Goal: Task Accomplishment & Management: Complete application form

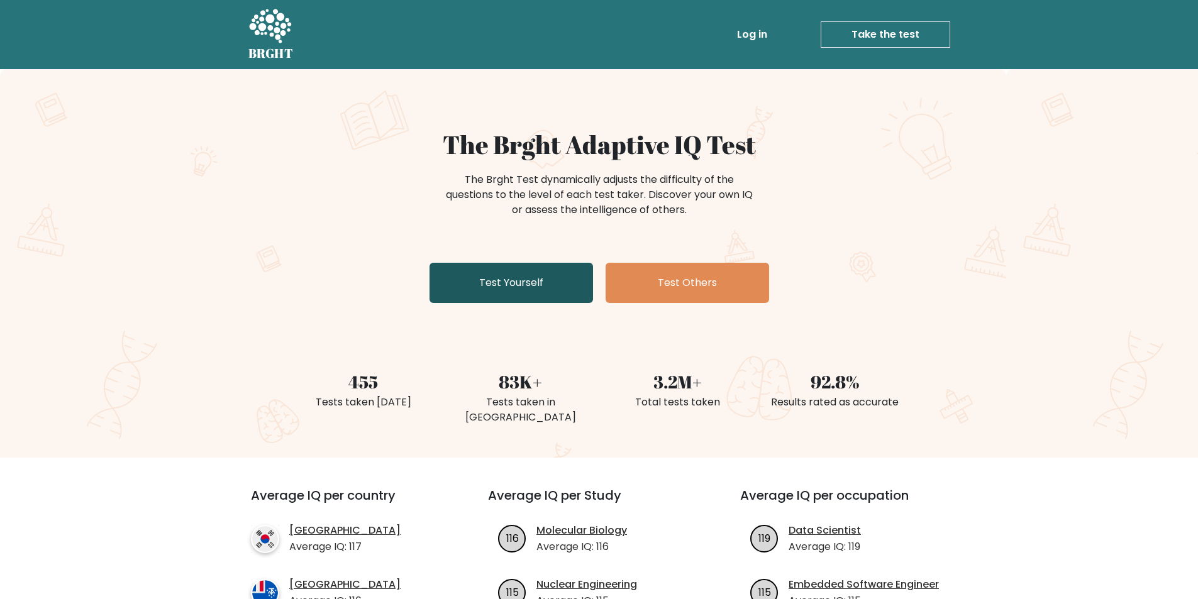
click at [499, 292] on link "Test Yourself" at bounding box center [510, 283] width 163 height 40
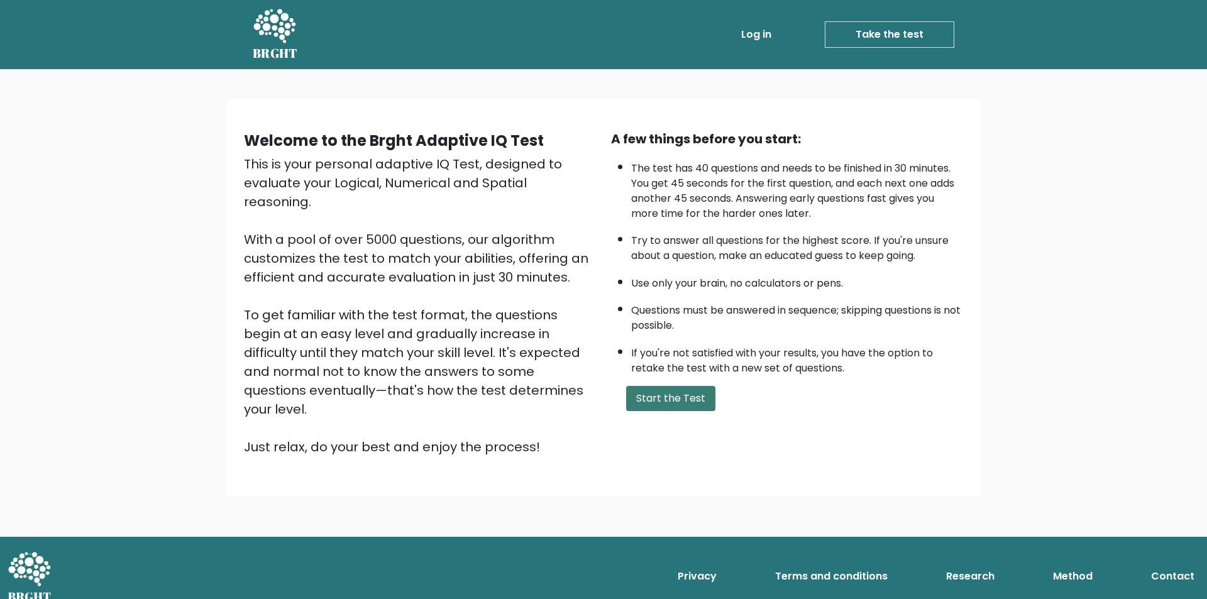
click at [667, 394] on button "Start the Test" at bounding box center [670, 398] width 89 height 25
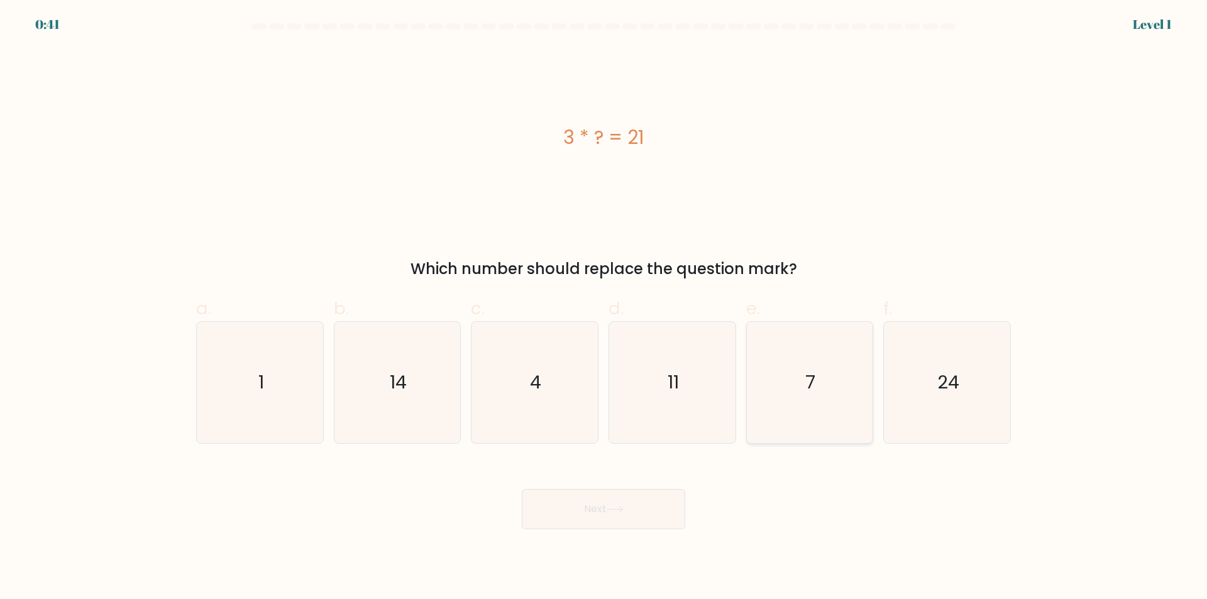
click at [804, 382] on icon "7" at bounding box center [809, 382] width 121 height 121
click at [604, 308] on input "e. 7" at bounding box center [604, 304] width 1 height 8
radio input "true"
click at [650, 504] on button "Next" at bounding box center [603, 509] width 163 height 40
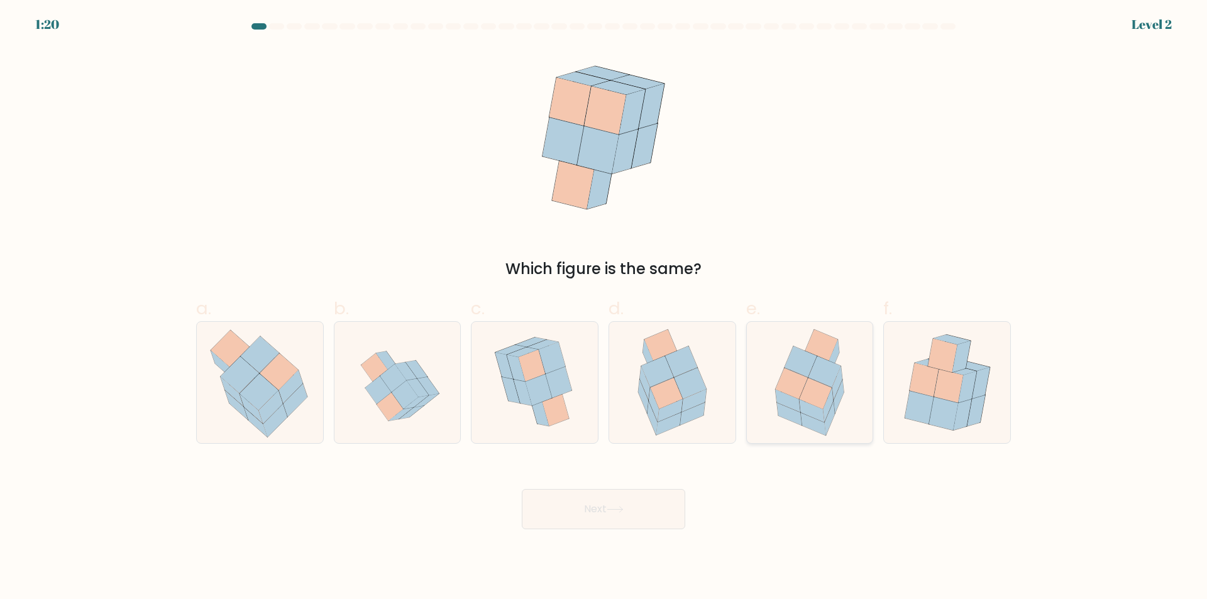
click at [809, 395] on icon at bounding box center [816, 394] width 32 height 31
click at [604, 308] on input "e." at bounding box center [604, 304] width 1 height 8
radio input "true"
click at [645, 515] on button "Next" at bounding box center [603, 509] width 163 height 40
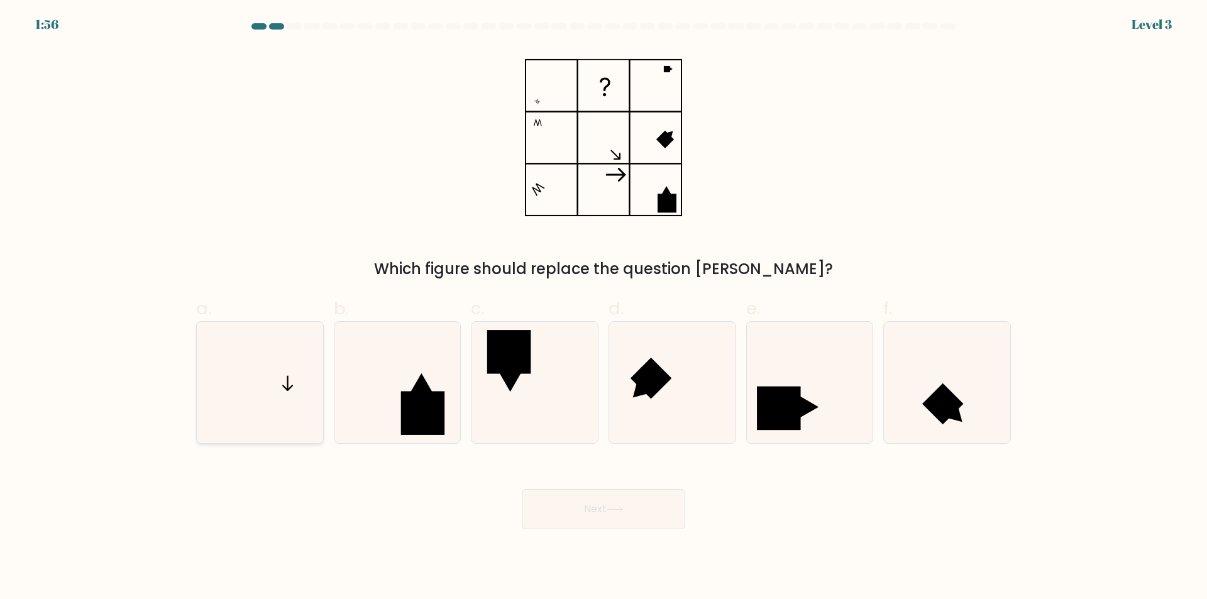
click at [280, 379] on icon at bounding box center [259, 382] width 121 height 121
click at [604, 308] on input "a." at bounding box center [604, 304] width 1 height 8
radio input "true"
click at [653, 506] on button "Next" at bounding box center [603, 509] width 163 height 40
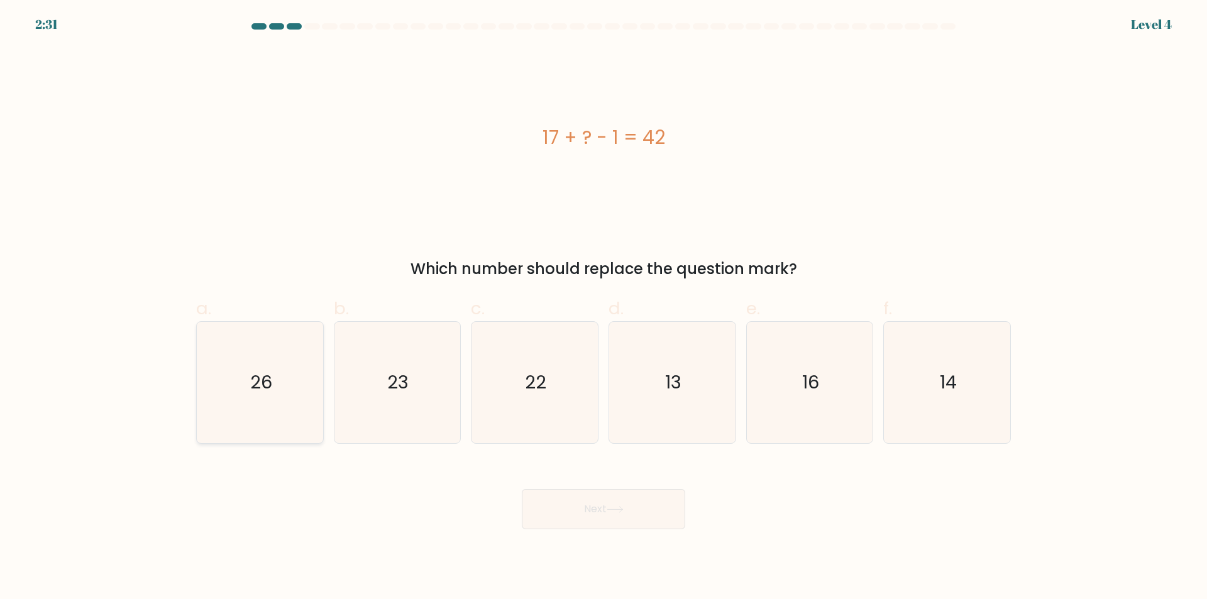
click at [229, 406] on icon "26" at bounding box center [259, 382] width 121 height 121
click at [604, 308] on input "a. 26" at bounding box center [604, 304] width 1 height 8
radio input "true"
click at [621, 500] on button "Next" at bounding box center [603, 509] width 163 height 40
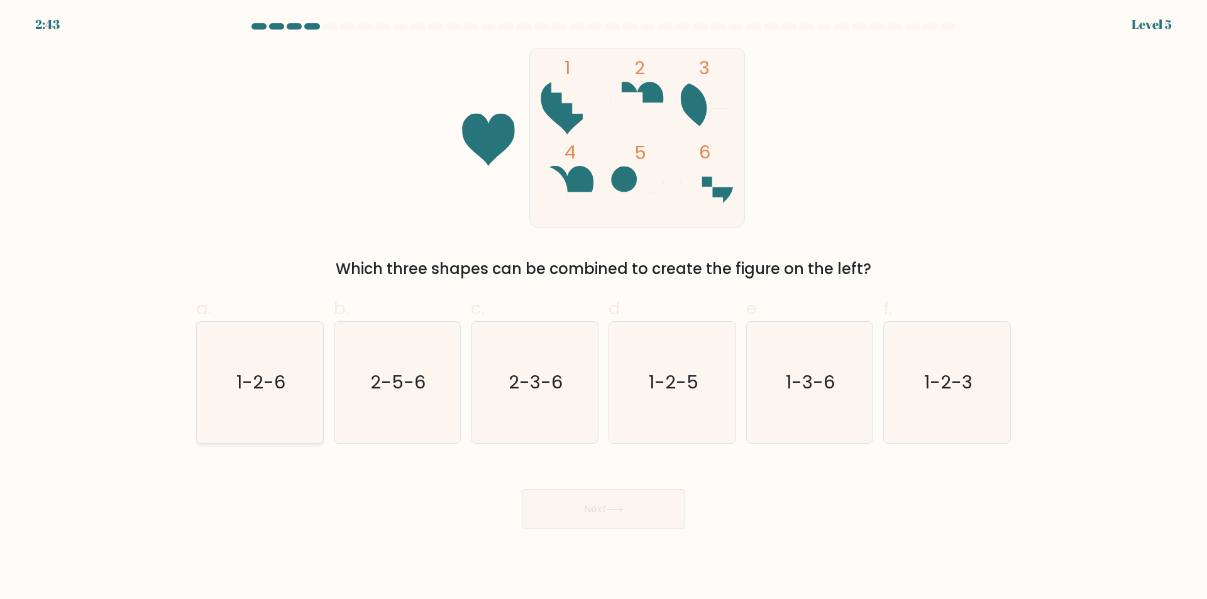
click at [282, 394] on text "1-2-6" at bounding box center [260, 382] width 49 height 25
click at [604, 308] on input "a. 1-2-6" at bounding box center [604, 304] width 1 height 8
radio input "true"
click at [613, 512] on icon at bounding box center [615, 509] width 17 height 7
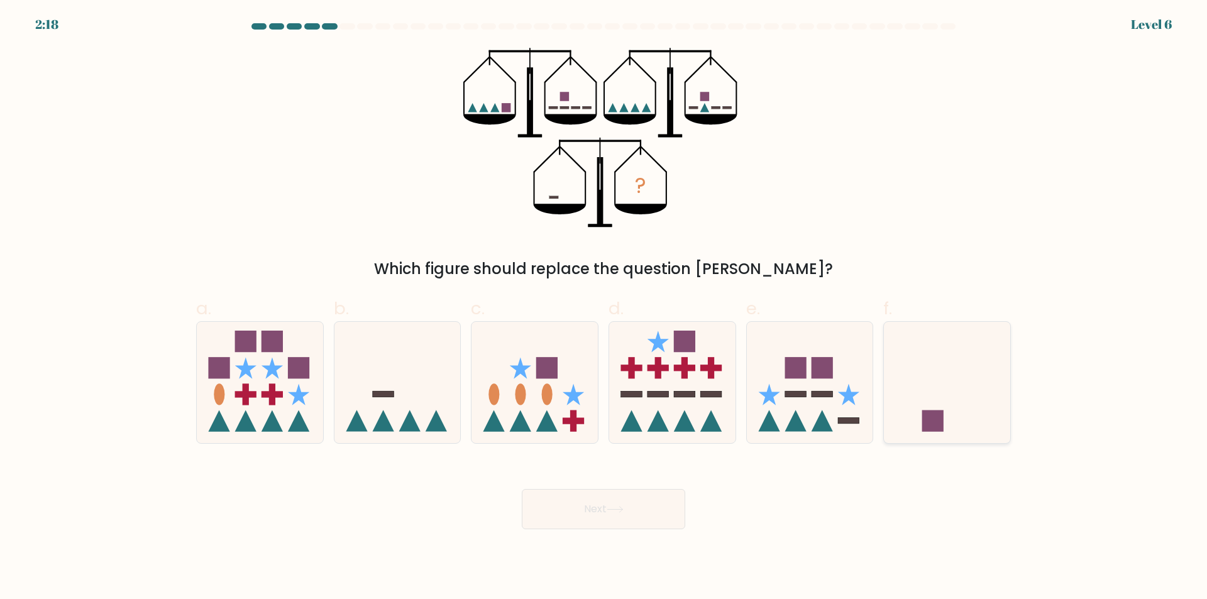
click at [947, 413] on icon at bounding box center [947, 383] width 126 height 104
click at [604, 308] on input "f." at bounding box center [604, 304] width 1 height 8
radio input "true"
click at [632, 501] on button "Next" at bounding box center [603, 509] width 163 height 40
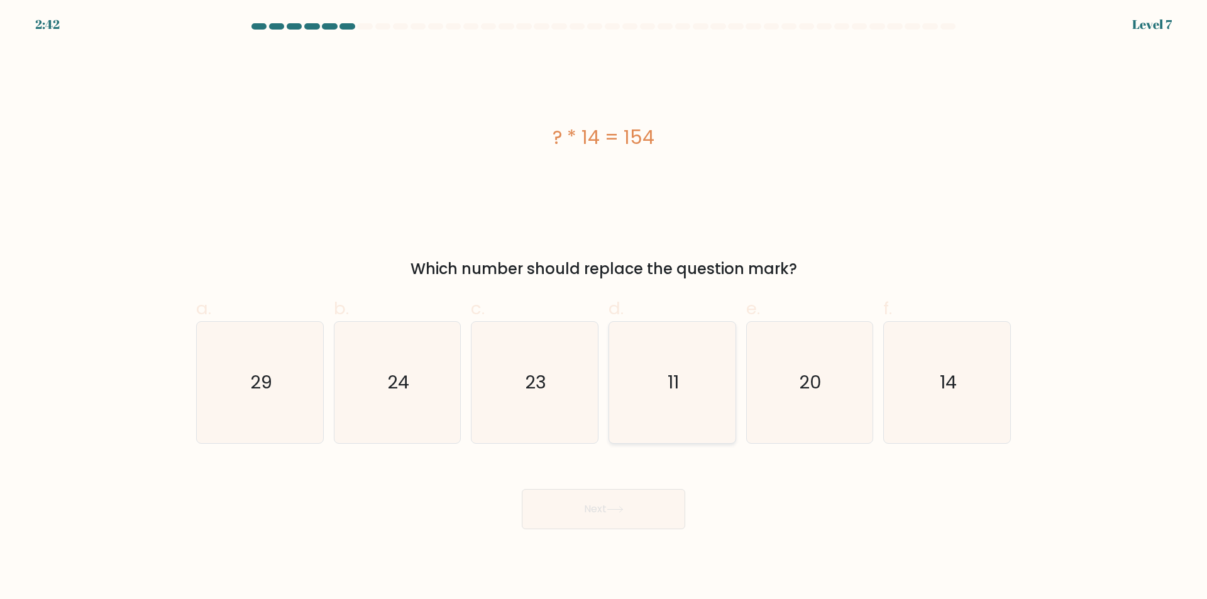
click at [695, 355] on icon "11" at bounding box center [672, 382] width 121 height 121
click at [604, 308] on input "d. 11" at bounding box center [604, 304] width 1 height 8
radio input "true"
click at [639, 510] on button "Next" at bounding box center [603, 509] width 163 height 40
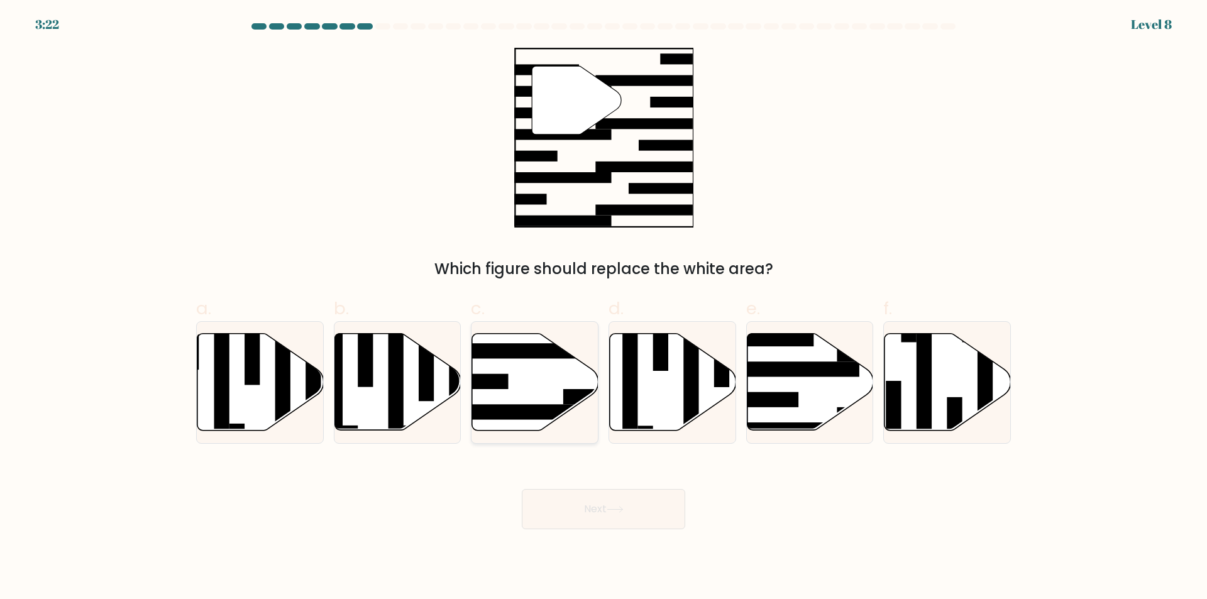
drag, startPoint x: 539, startPoint y: 358, endPoint x: 545, endPoint y: 387, distance: 29.5
click at [538, 359] on icon at bounding box center [535, 382] width 126 height 99
click at [604, 308] on input "c." at bounding box center [604, 304] width 1 height 8
radio input "true"
click at [638, 519] on button "Next" at bounding box center [603, 509] width 163 height 40
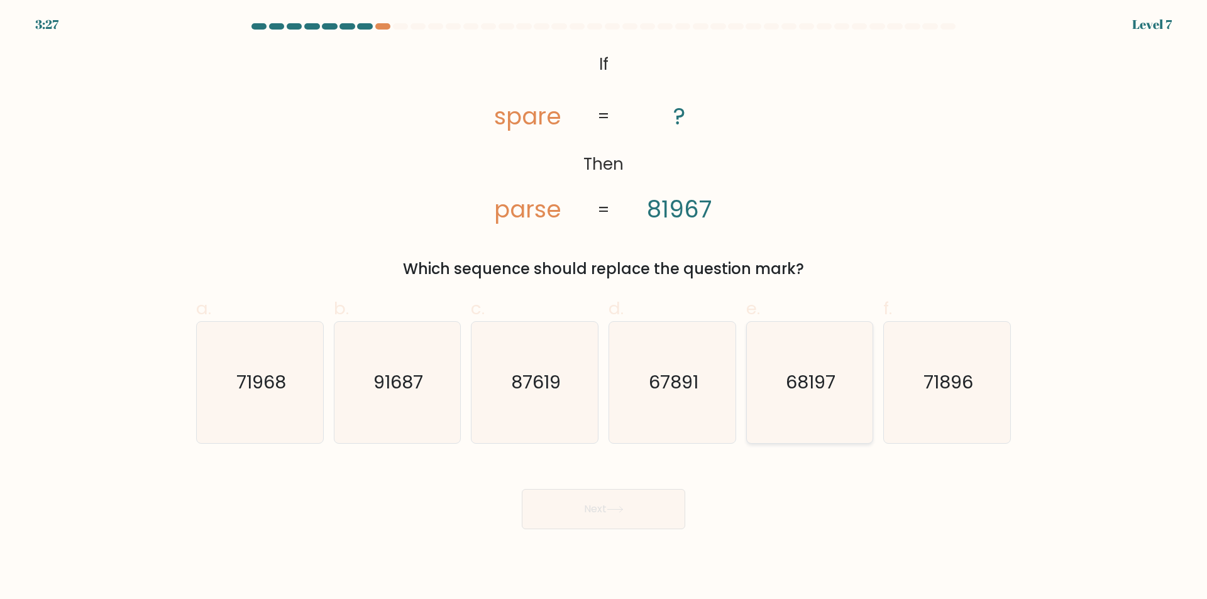
click at [817, 396] on icon "68197" at bounding box center [809, 382] width 121 height 121
click at [604, 308] on input "e. 68197" at bounding box center [604, 304] width 1 height 8
radio input "true"
click at [651, 509] on button "Next" at bounding box center [603, 509] width 163 height 40
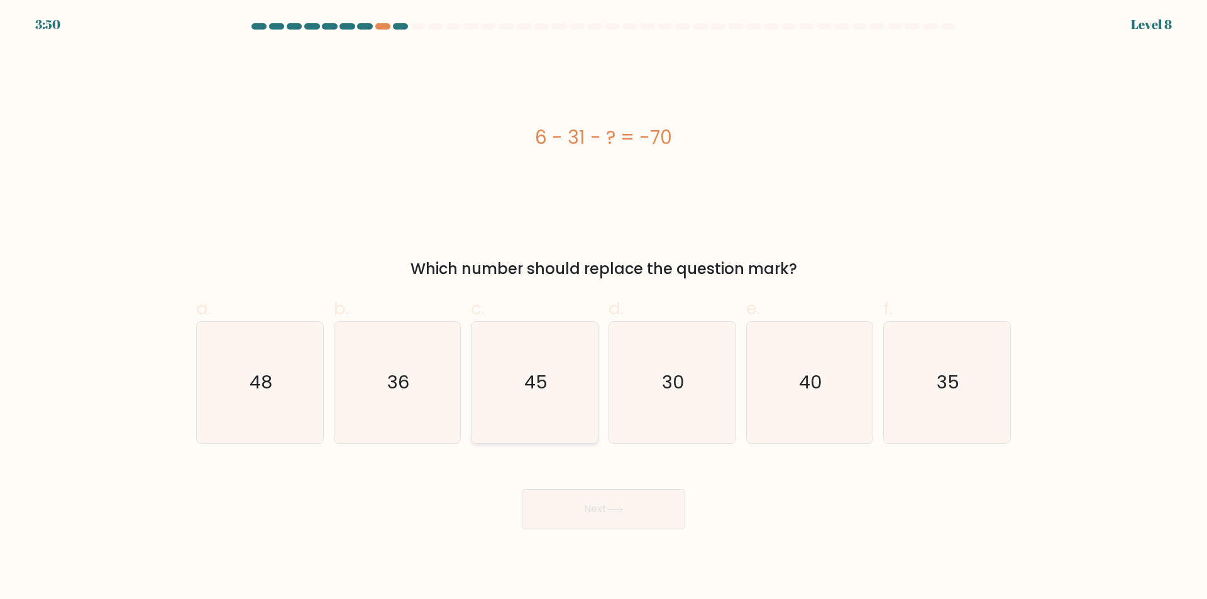
click at [516, 377] on icon "45" at bounding box center [534, 382] width 121 height 121
click at [604, 308] on input "c. 45" at bounding box center [604, 304] width 1 height 8
radio input "true"
click at [668, 509] on button "Next" at bounding box center [603, 509] width 163 height 40
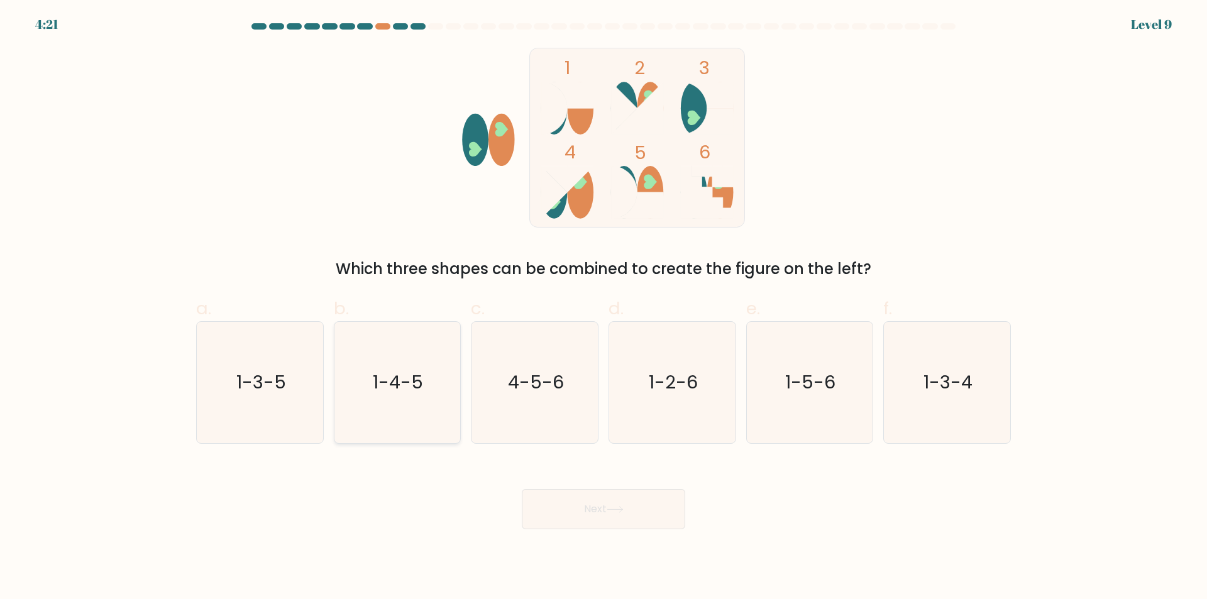
drag, startPoint x: 239, startPoint y: 404, endPoint x: 415, endPoint y: 442, distance: 180.1
click at [241, 402] on icon "1-3-5" at bounding box center [259, 382] width 121 height 121
click at [672, 515] on button "Next" at bounding box center [603, 509] width 163 height 40
click at [274, 373] on text "1-3-5" at bounding box center [261, 382] width 50 height 25
click at [604, 308] on input "a. 1-3-5" at bounding box center [604, 304] width 1 height 8
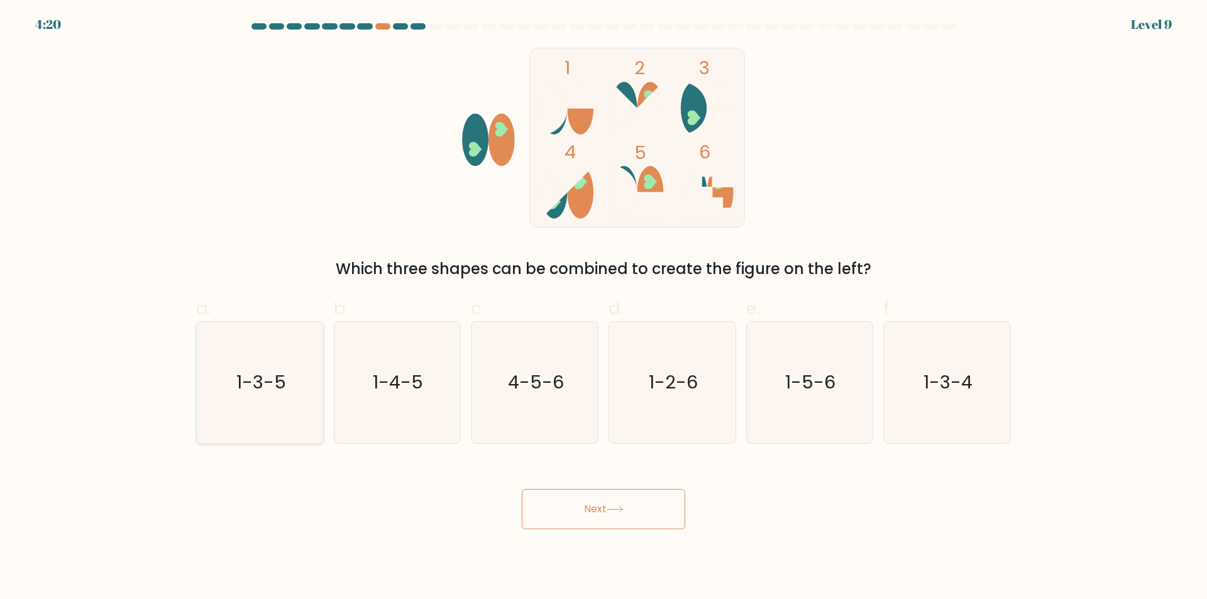
radio input "true"
click at [621, 497] on button "Next" at bounding box center [603, 509] width 163 height 40
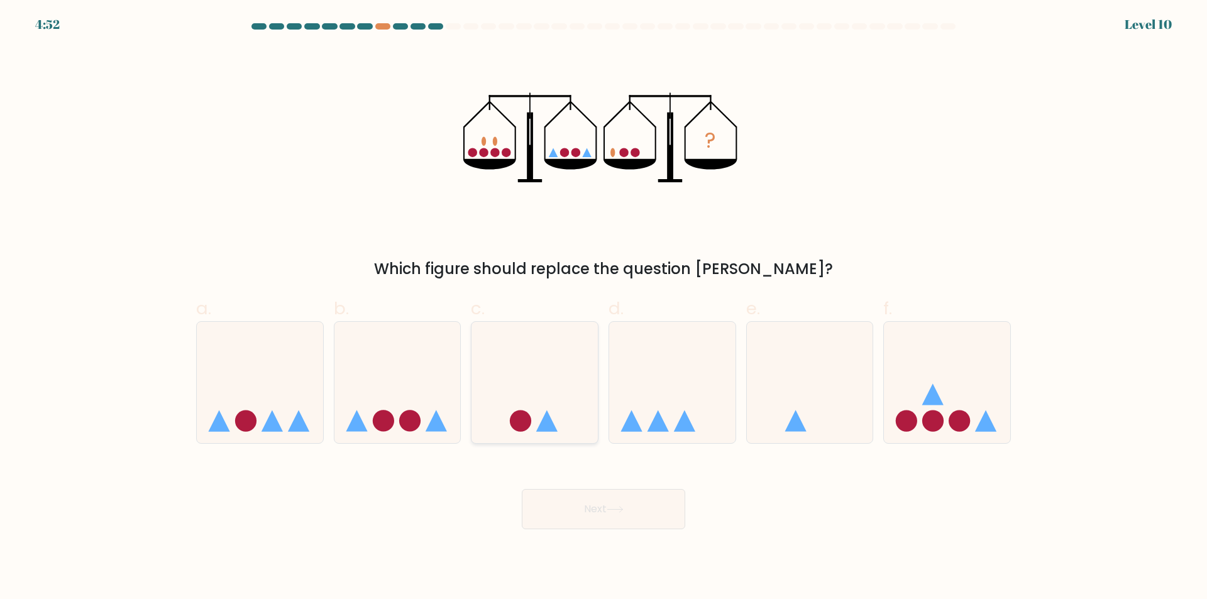
click at [520, 387] on icon at bounding box center [535, 383] width 126 height 104
click at [604, 308] on input "c." at bounding box center [604, 304] width 1 height 8
radio input "true"
click at [648, 529] on button "Next" at bounding box center [603, 509] width 163 height 40
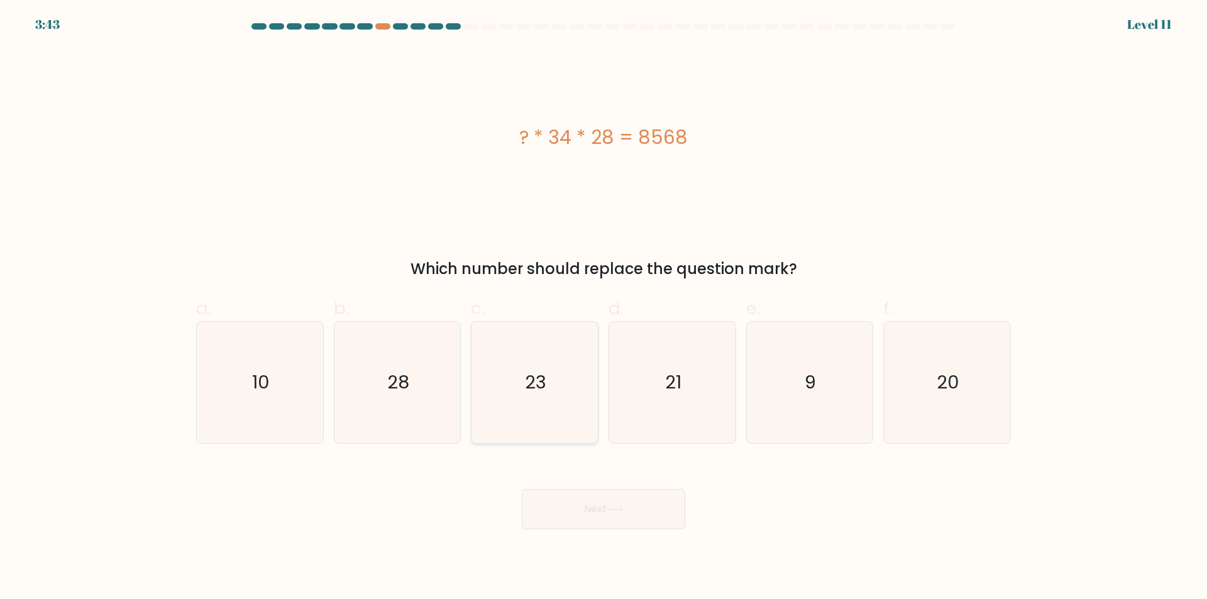
click at [524, 365] on icon "23" at bounding box center [534, 382] width 121 height 121
click at [604, 308] on input "c. 23" at bounding box center [604, 304] width 1 height 8
radio input "true"
click at [643, 514] on button "Next" at bounding box center [603, 509] width 163 height 40
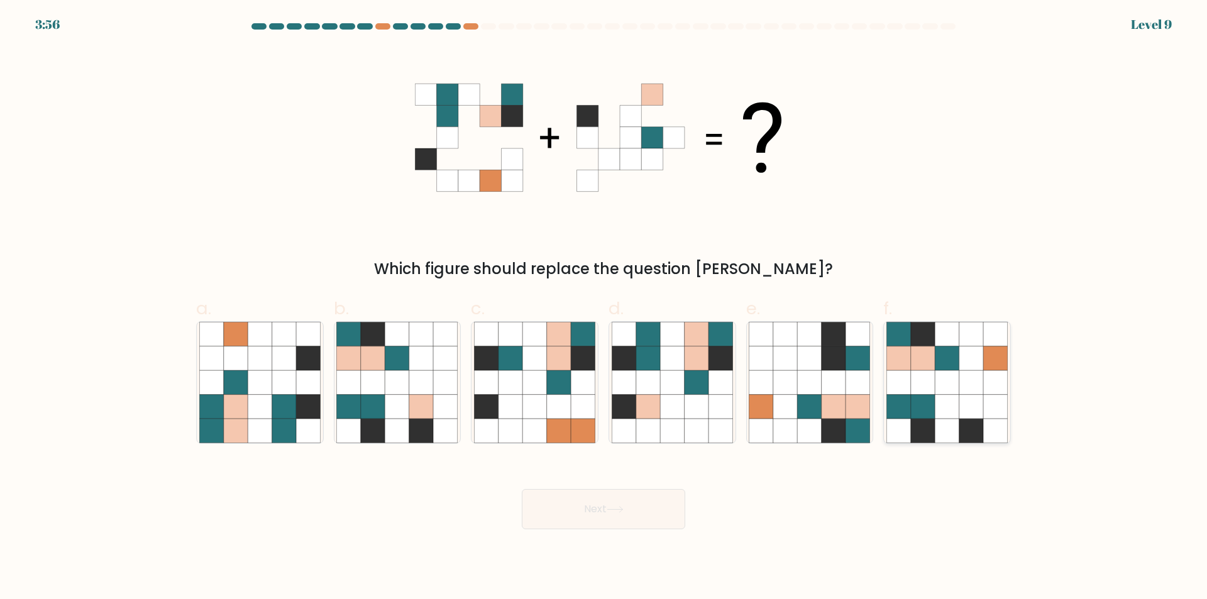
click at [973, 374] on icon at bounding box center [972, 382] width 24 height 24
click at [604, 308] on input "f." at bounding box center [604, 304] width 1 height 8
radio input "true"
click at [656, 505] on button "Next" at bounding box center [603, 509] width 163 height 40
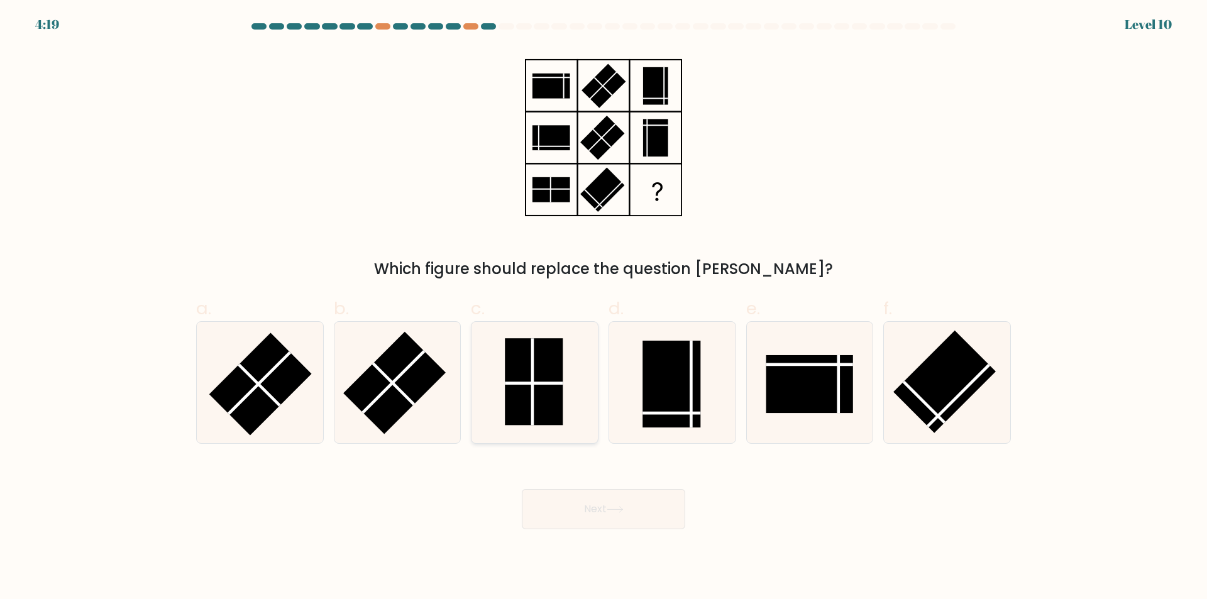
click at [499, 375] on icon at bounding box center [534, 382] width 121 height 121
click at [604, 308] on input "c." at bounding box center [604, 304] width 1 height 8
radio input "true"
click at [651, 490] on button "Next" at bounding box center [603, 509] width 163 height 40
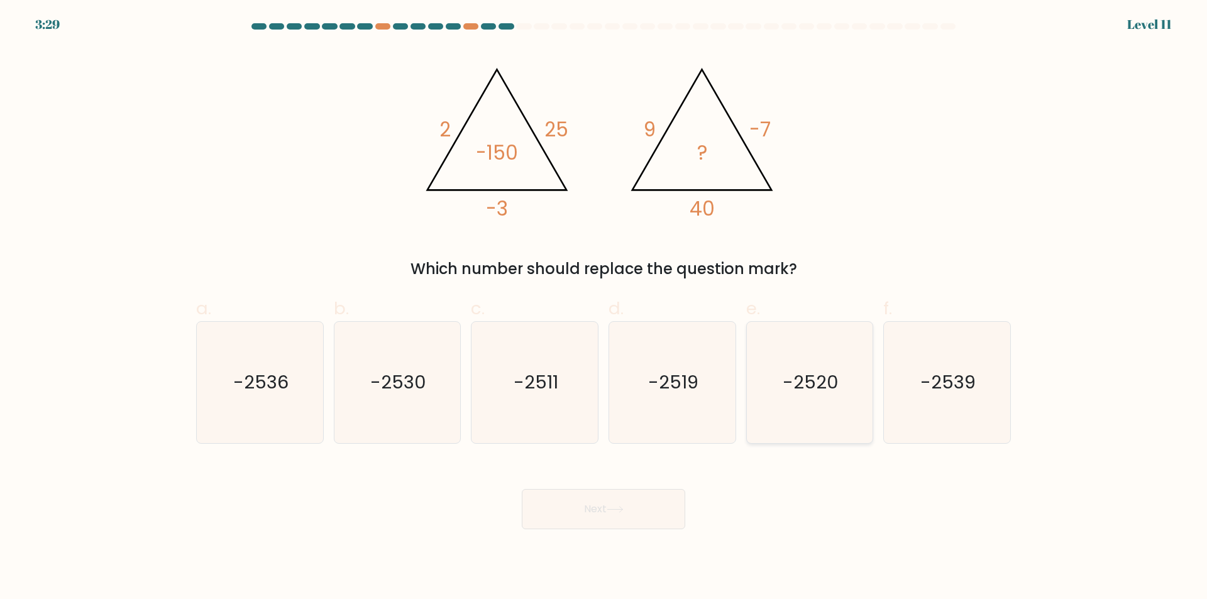
click at [807, 373] on text "-2520" at bounding box center [811, 382] width 56 height 25
click at [604, 308] on input "e. -2520" at bounding box center [604, 304] width 1 height 8
radio input "true"
click at [644, 505] on button "Next" at bounding box center [603, 509] width 163 height 40
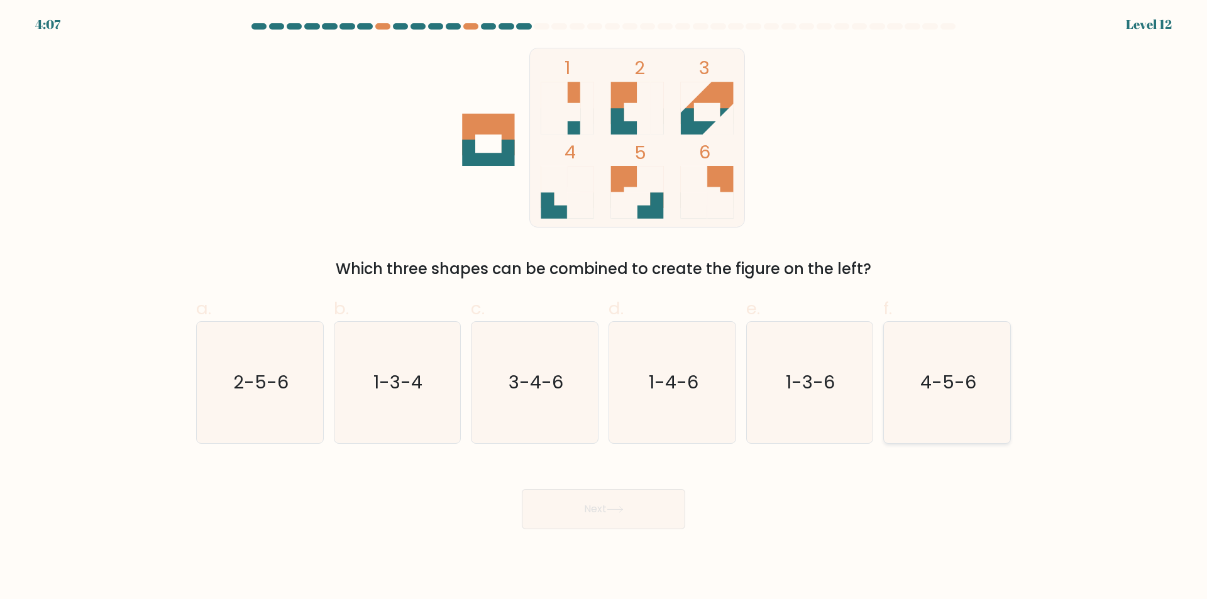
click at [967, 377] on text "4-5-6" at bounding box center [949, 382] width 56 height 25
click at [604, 308] on input "f. 4-5-6" at bounding box center [604, 304] width 1 height 8
radio input "true"
click at [638, 504] on button "Next" at bounding box center [603, 509] width 163 height 40
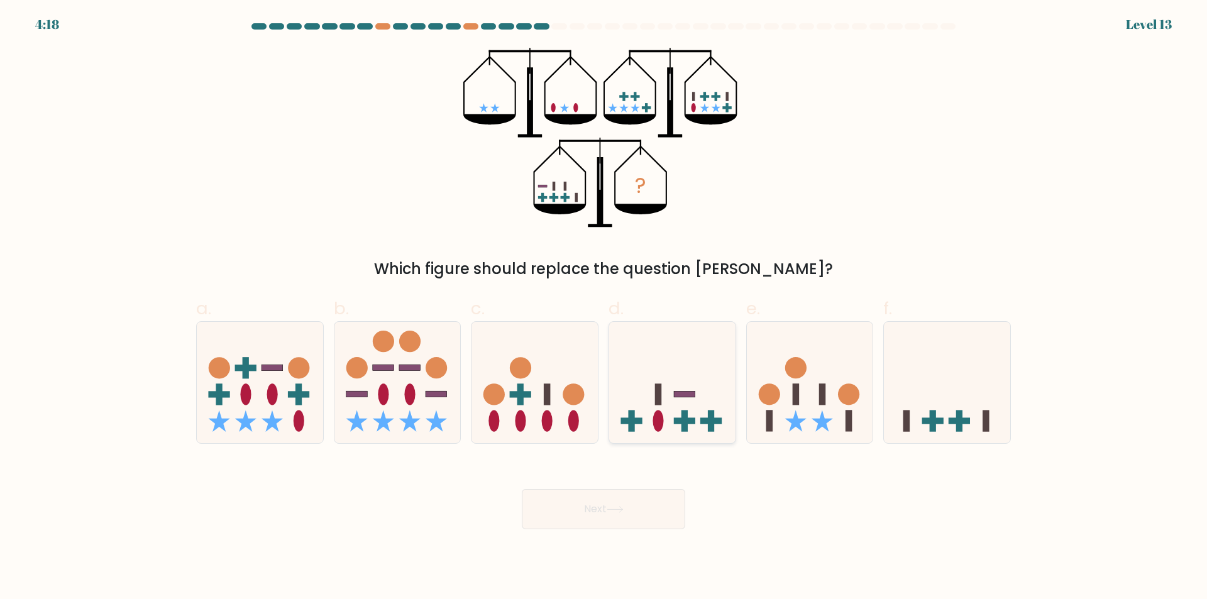
click at [663, 387] on icon at bounding box center [672, 383] width 126 height 104
click at [604, 308] on input "d." at bounding box center [604, 304] width 1 height 8
radio input "true"
click at [641, 508] on button "Next" at bounding box center [603, 509] width 163 height 40
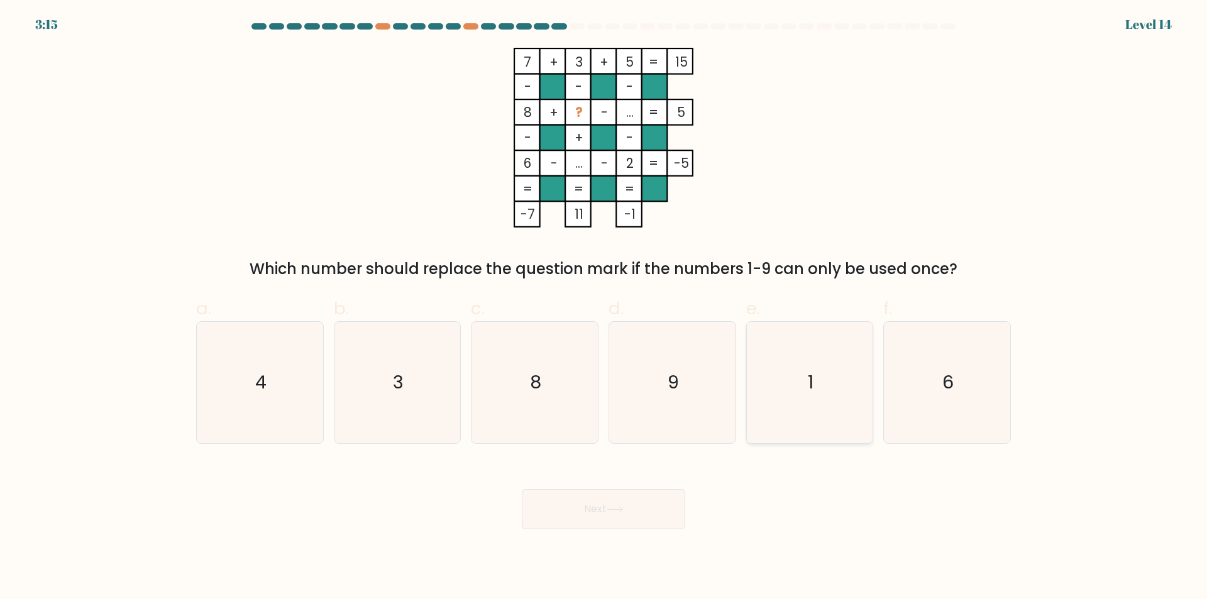
click at [817, 352] on icon "1" at bounding box center [809, 382] width 121 height 121
click at [604, 308] on input "e. 1" at bounding box center [604, 304] width 1 height 8
radio input "true"
click at [670, 495] on button "Next" at bounding box center [603, 509] width 163 height 40
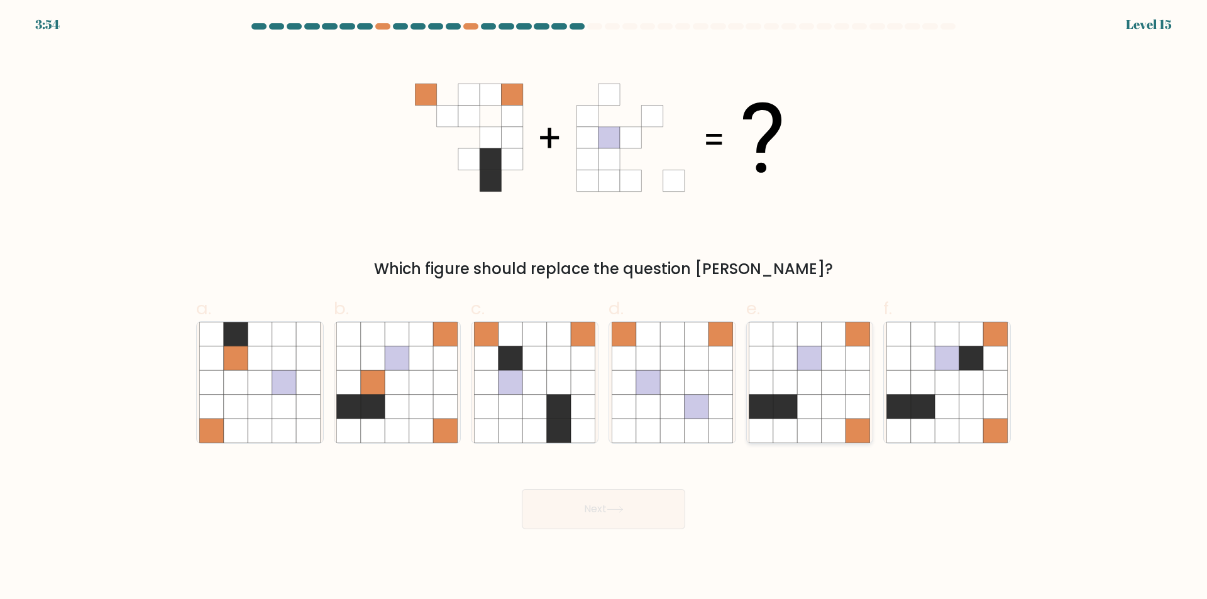
click at [835, 346] on icon at bounding box center [834, 335] width 24 height 24
click at [604, 308] on input "e." at bounding box center [604, 304] width 1 height 8
radio input "true"
click at [634, 506] on button "Next" at bounding box center [603, 509] width 163 height 40
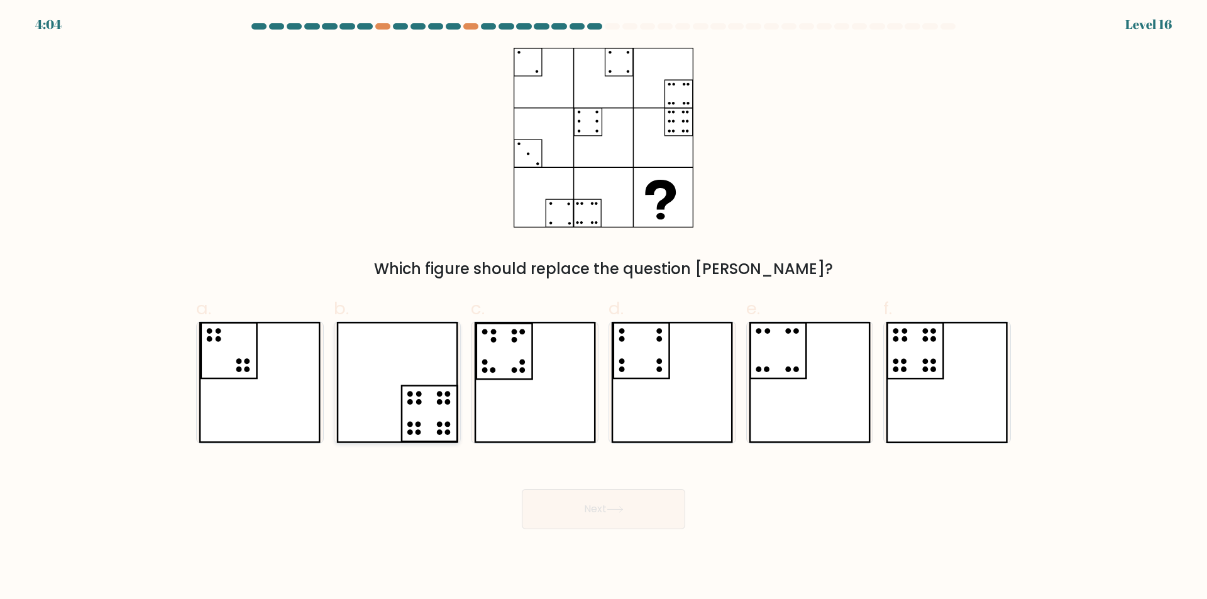
click at [423, 406] on icon at bounding box center [397, 382] width 122 height 121
click at [604, 308] on input "b." at bounding box center [604, 304] width 1 height 8
radio input "true"
click at [911, 396] on icon at bounding box center [947, 382] width 122 height 121
click at [604, 308] on input "f." at bounding box center [604, 304] width 1 height 8
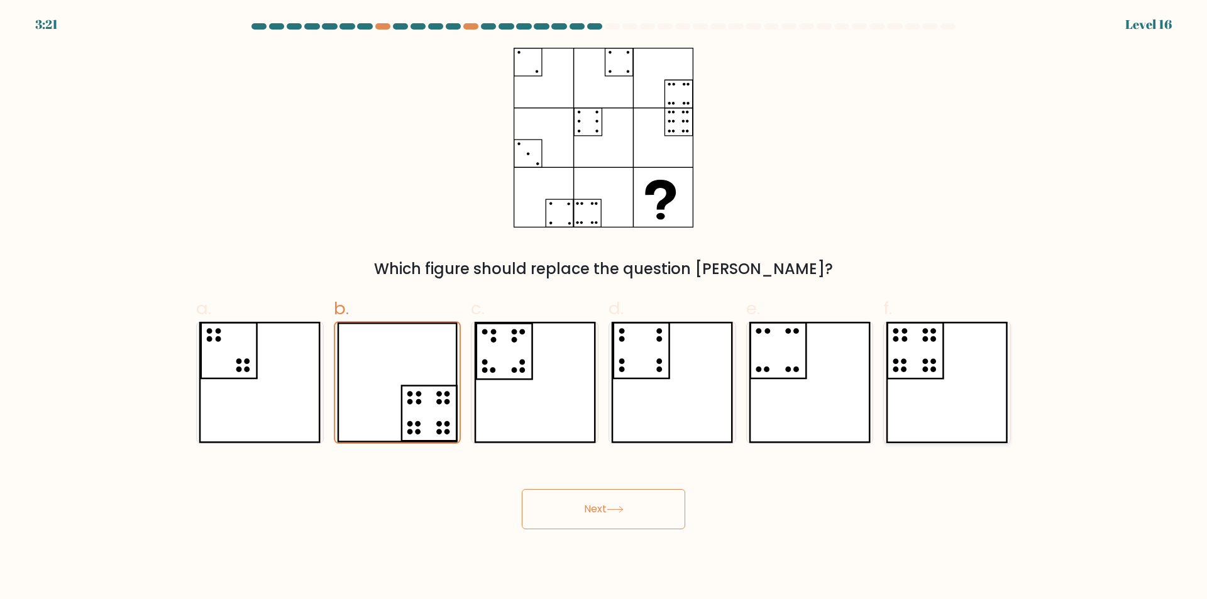
radio input "true"
click at [645, 510] on button "Next" at bounding box center [603, 509] width 163 height 40
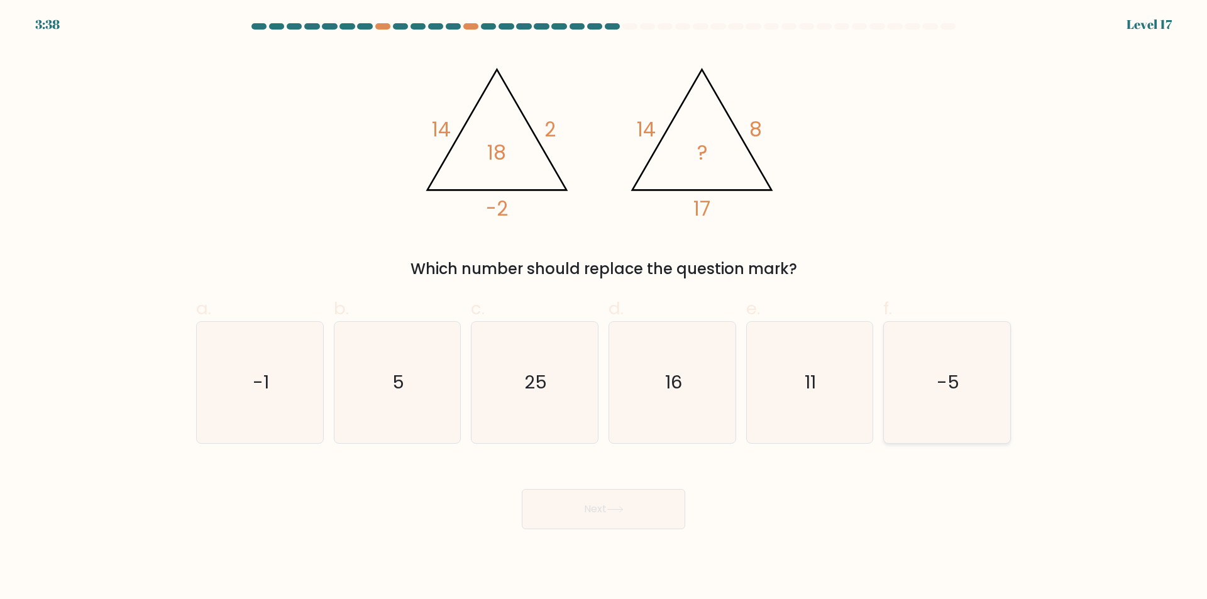
click at [939, 380] on text "-5" at bounding box center [949, 382] width 23 height 25
click at [604, 308] on input "f. -5" at bounding box center [604, 304] width 1 height 8
radio input "true"
click at [651, 508] on button "Next" at bounding box center [603, 509] width 163 height 40
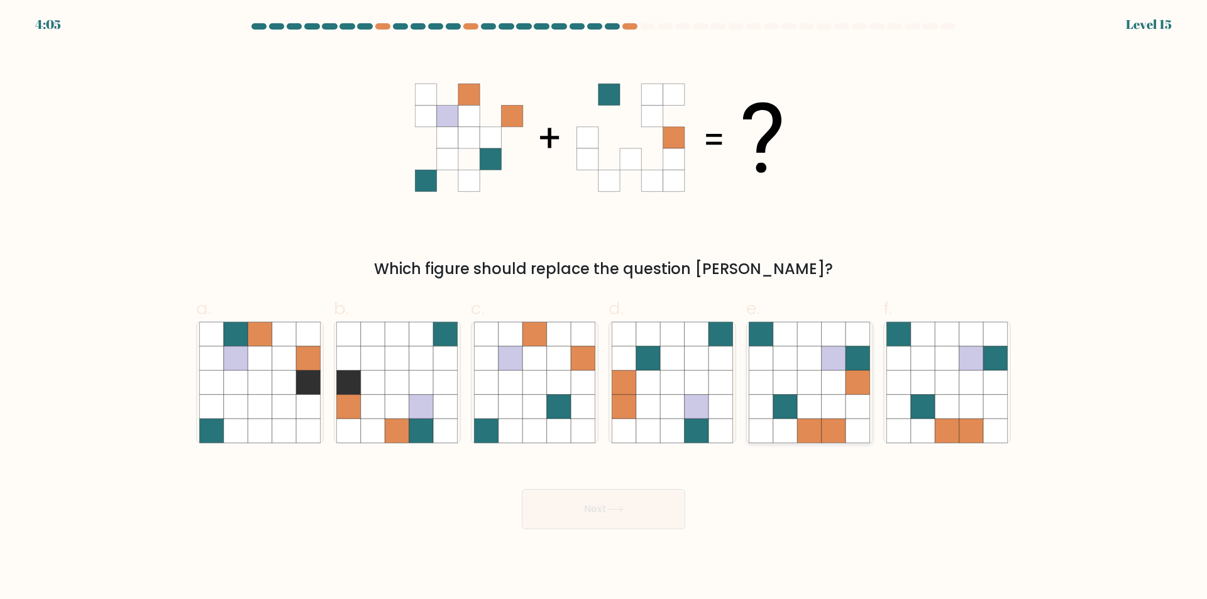
click at [833, 385] on icon at bounding box center [834, 382] width 24 height 24
click at [604, 308] on input "e." at bounding box center [604, 304] width 1 height 8
radio input "true"
click at [623, 513] on icon at bounding box center [614, 510] width 15 height 6
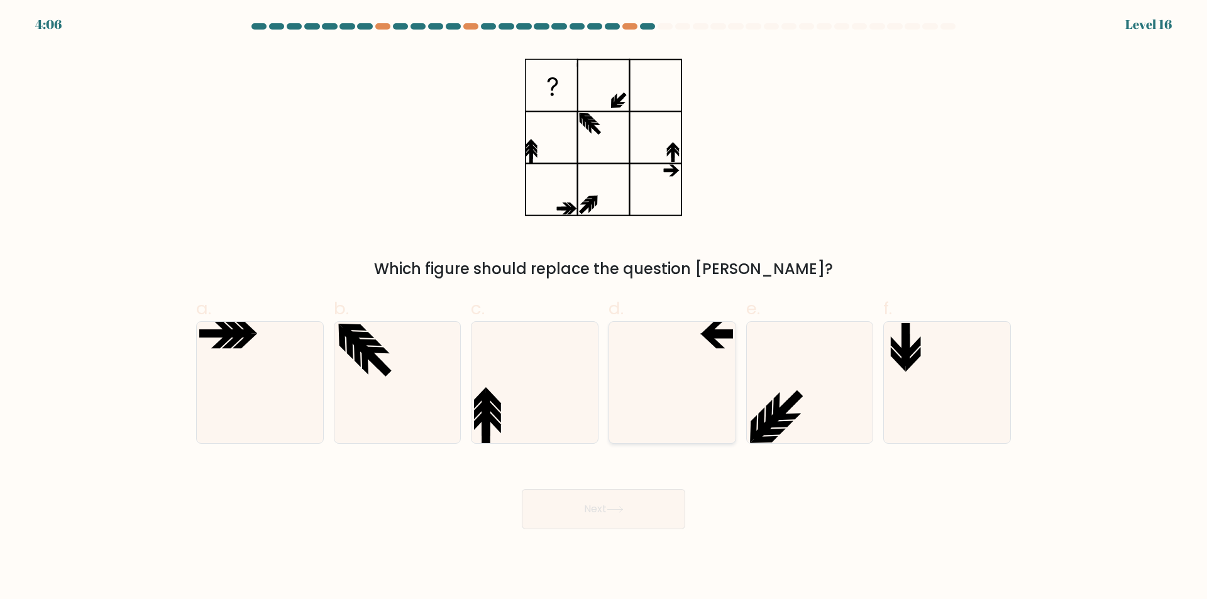
click at [694, 377] on icon at bounding box center [672, 382] width 121 height 121
click at [604, 308] on input "d." at bounding box center [604, 304] width 1 height 8
radio input "true"
click at [629, 511] on button "Next" at bounding box center [603, 509] width 163 height 40
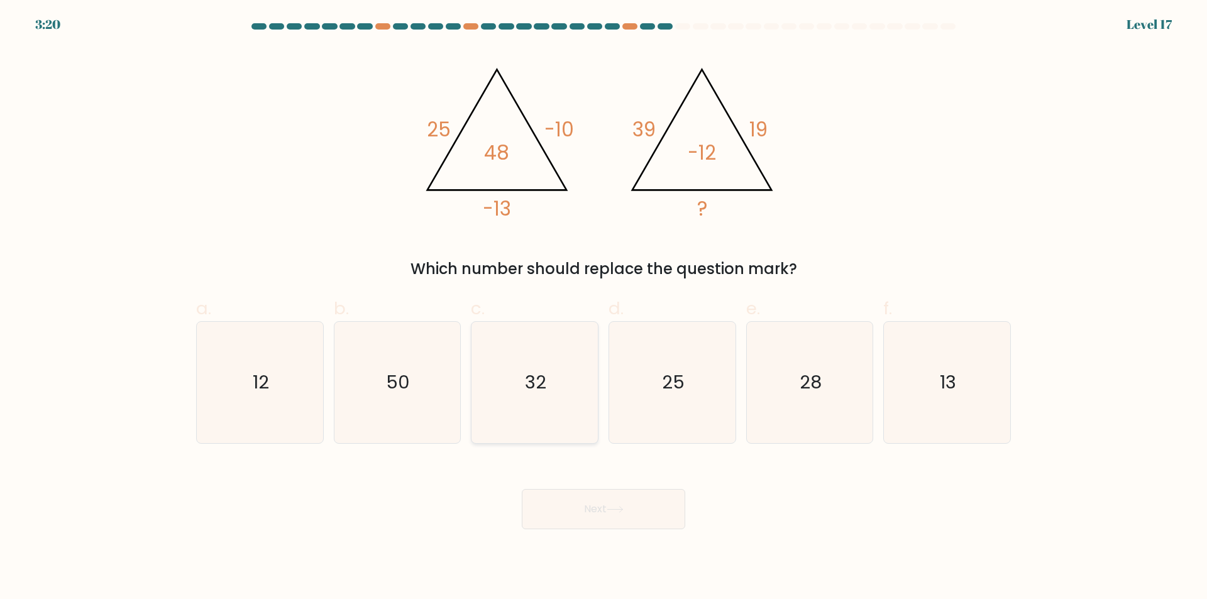
click at [542, 377] on text "32" at bounding box center [536, 382] width 21 height 25
click at [604, 308] on input "c. 32" at bounding box center [604, 304] width 1 height 8
radio input "true"
click at [670, 519] on button "Next" at bounding box center [603, 509] width 163 height 40
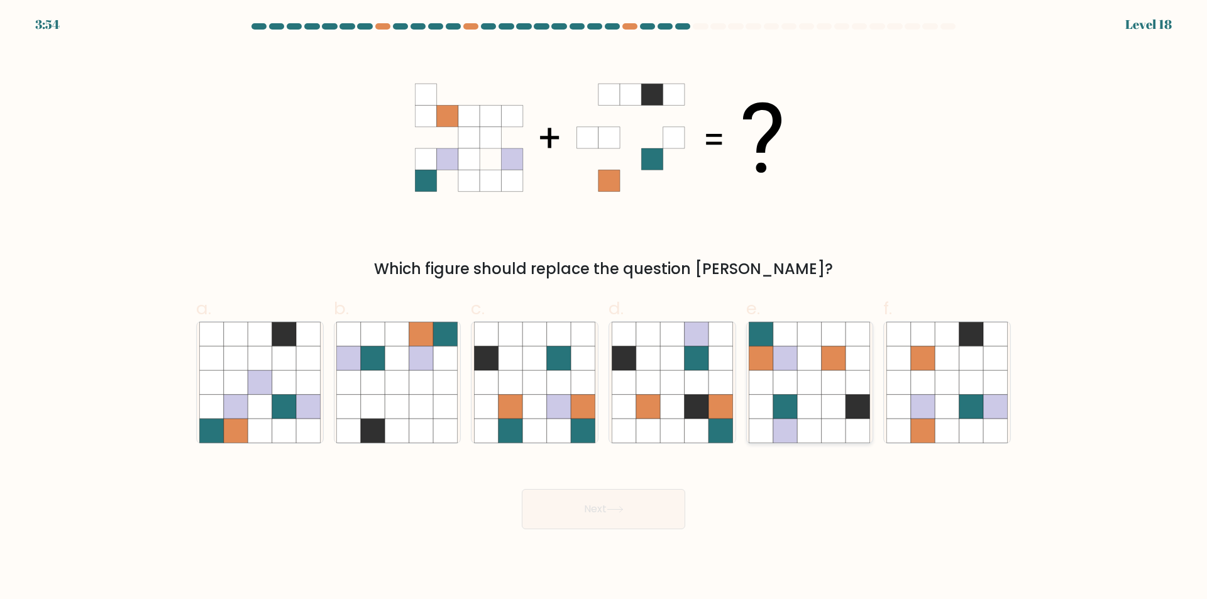
click at [805, 382] on icon at bounding box center [810, 382] width 24 height 24
click at [604, 308] on input "e." at bounding box center [604, 304] width 1 height 8
radio input "true"
click at [654, 502] on button "Next" at bounding box center [603, 509] width 163 height 40
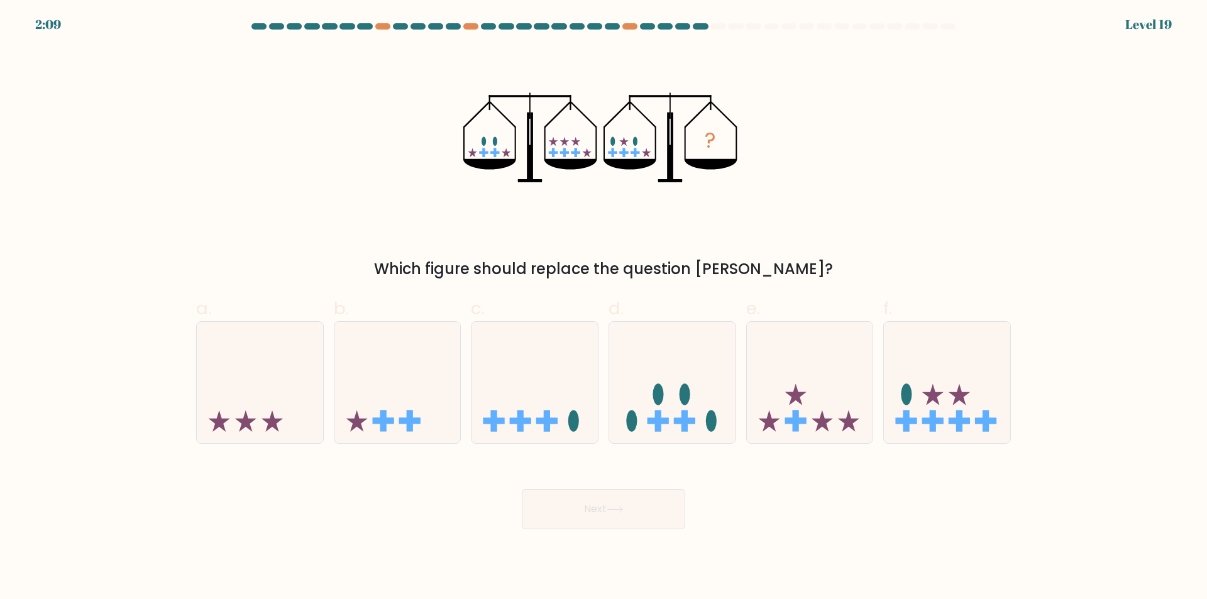
drag, startPoint x: 967, startPoint y: 414, endPoint x: 875, endPoint y: 419, distance: 91.9
click at [965, 414] on icon at bounding box center [947, 383] width 126 height 104
click at [604, 308] on input "f." at bounding box center [604, 304] width 1 height 8
radio input "true"
click at [608, 505] on button "Next" at bounding box center [603, 509] width 163 height 40
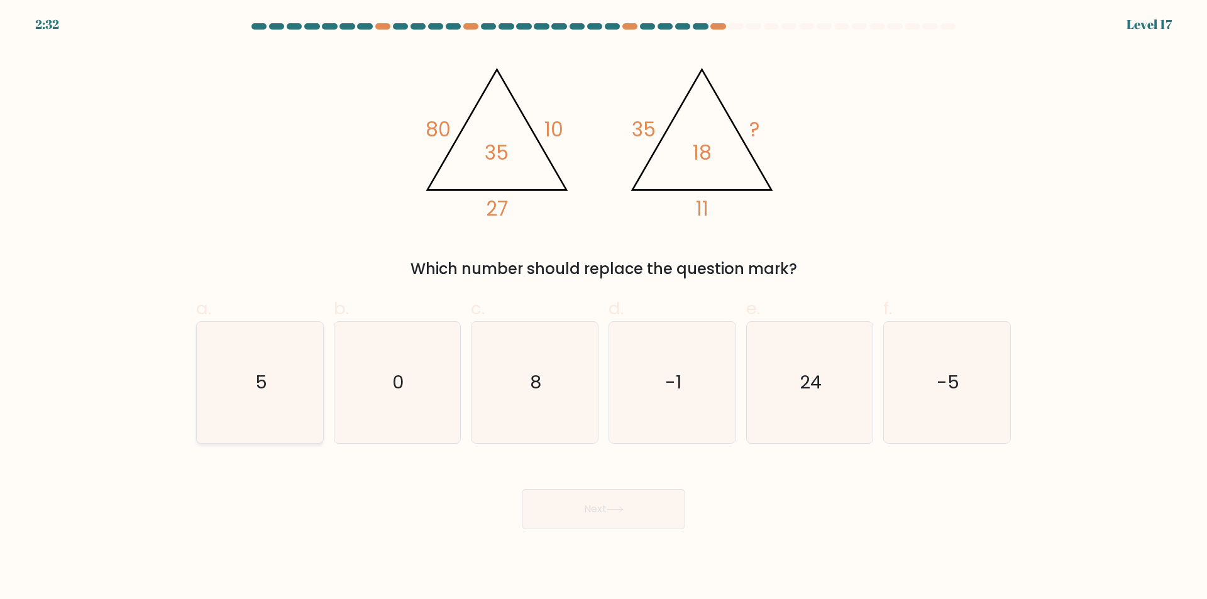
click at [282, 374] on icon "5" at bounding box center [259, 382] width 121 height 121
click at [604, 308] on input "a. 5" at bounding box center [604, 304] width 1 height 8
radio input "true"
click at [651, 497] on button "Next" at bounding box center [603, 509] width 163 height 40
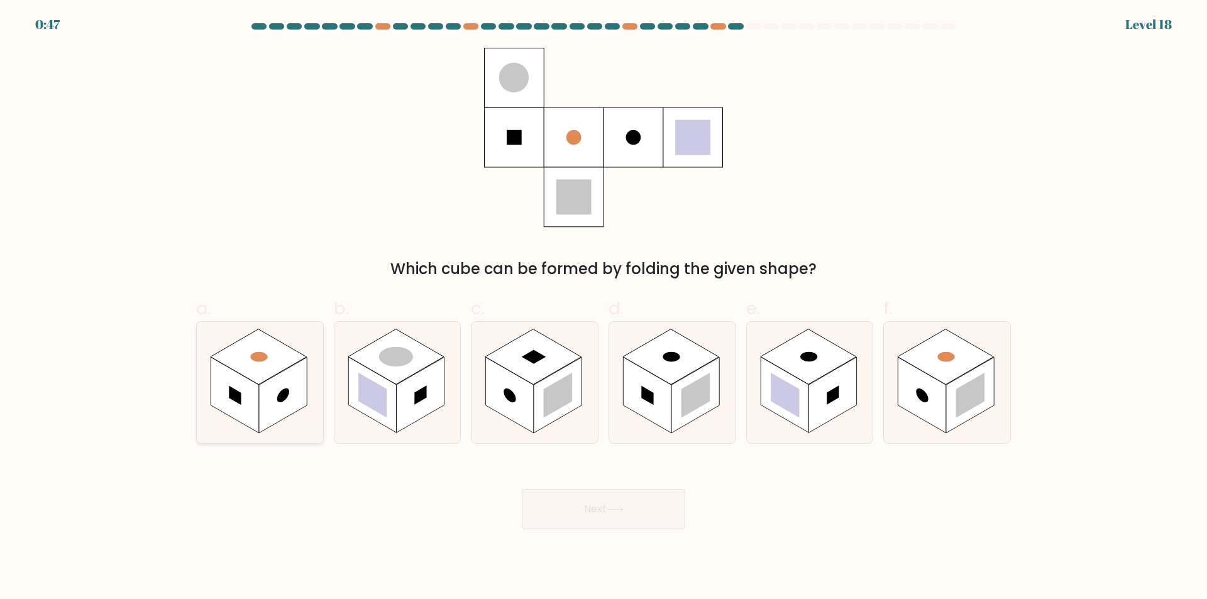
click at [238, 379] on rect at bounding box center [235, 395] width 48 height 76
click at [604, 308] on input "a." at bounding box center [604, 304] width 1 height 8
radio input "true"
click at [654, 504] on button "Next" at bounding box center [603, 509] width 163 height 40
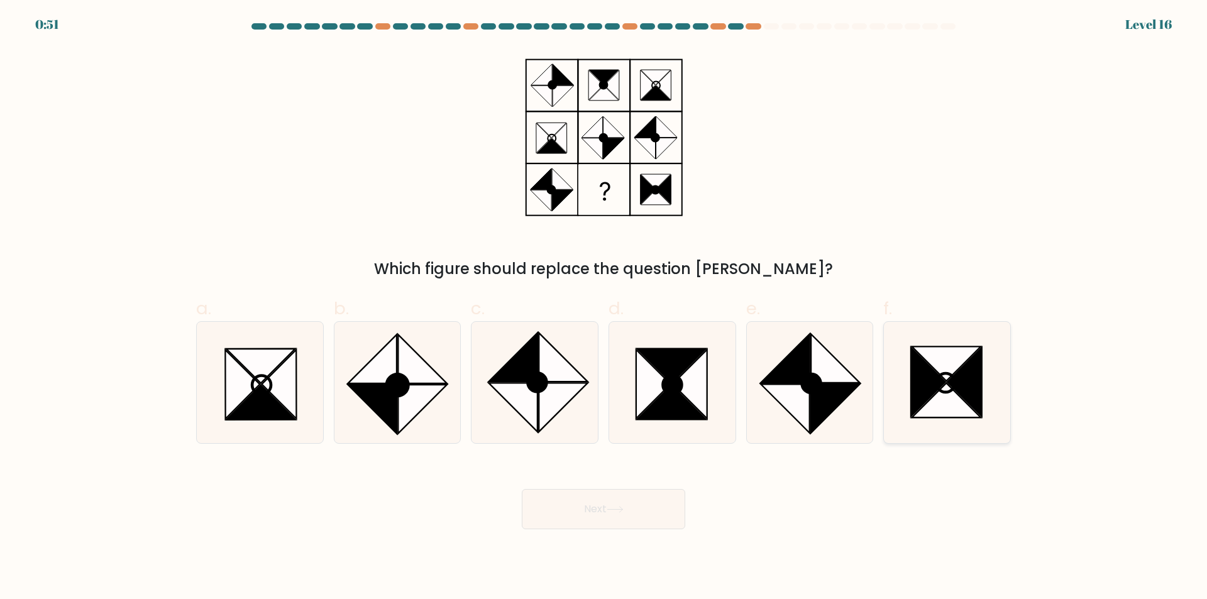
click at [933, 384] on icon at bounding box center [928, 382] width 35 height 69
click at [604, 308] on input "f." at bounding box center [604, 304] width 1 height 8
radio input "true"
click at [631, 500] on button "Next" at bounding box center [603, 509] width 163 height 40
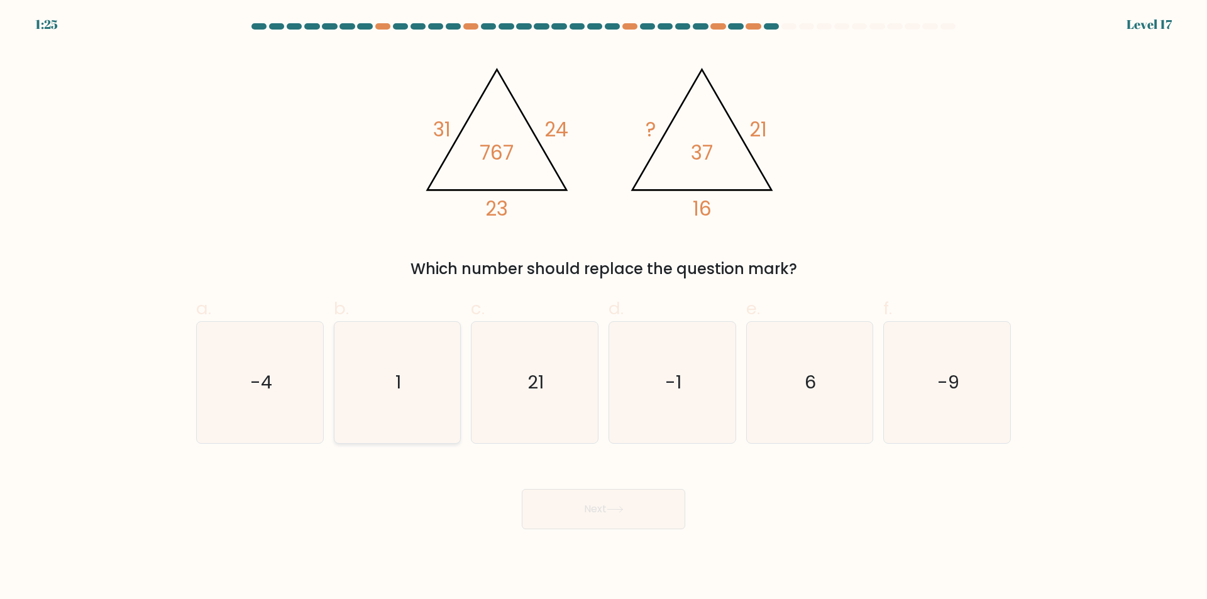
click at [377, 391] on icon "1" at bounding box center [396, 382] width 121 height 121
click at [604, 308] on input "b. 1" at bounding box center [604, 304] width 1 height 8
radio input "true"
click at [657, 510] on button "Next" at bounding box center [603, 509] width 163 height 40
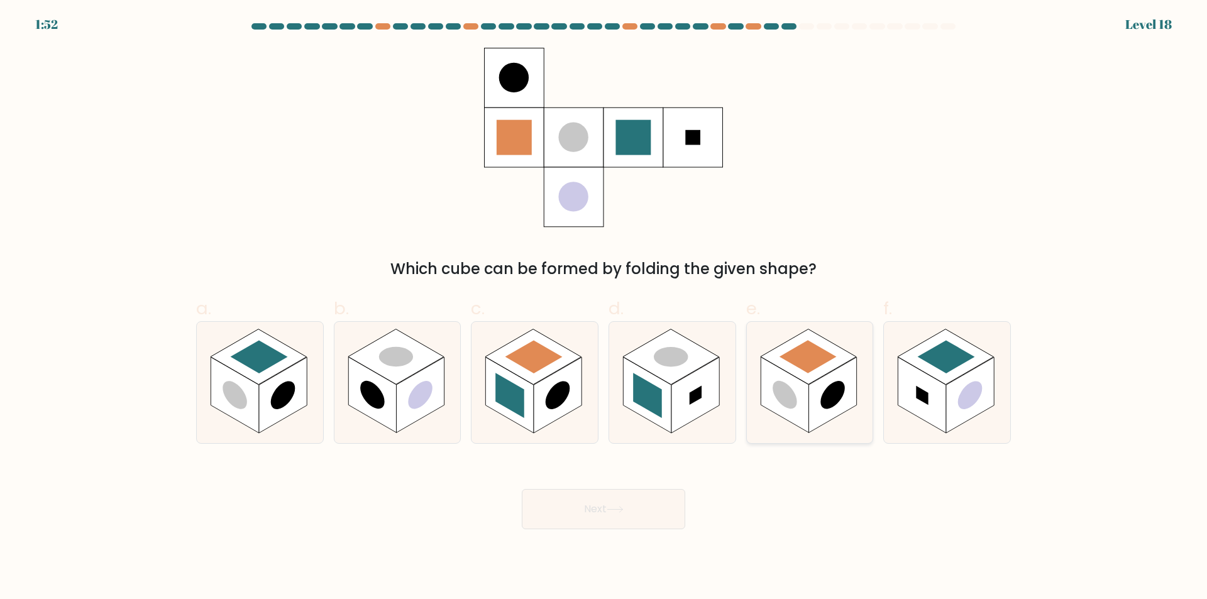
click at [795, 364] on rect at bounding box center [808, 357] width 57 height 33
click at [604, 308] on input "e." at bounding box center [604, 304] width 1 height 8
radio input "true"
click at [984, 380] on rect at bounding box center [970, 396] width 48 height 76
click at [604, 308] on input "f." at bounding box center [604, 304] width 1 height 8
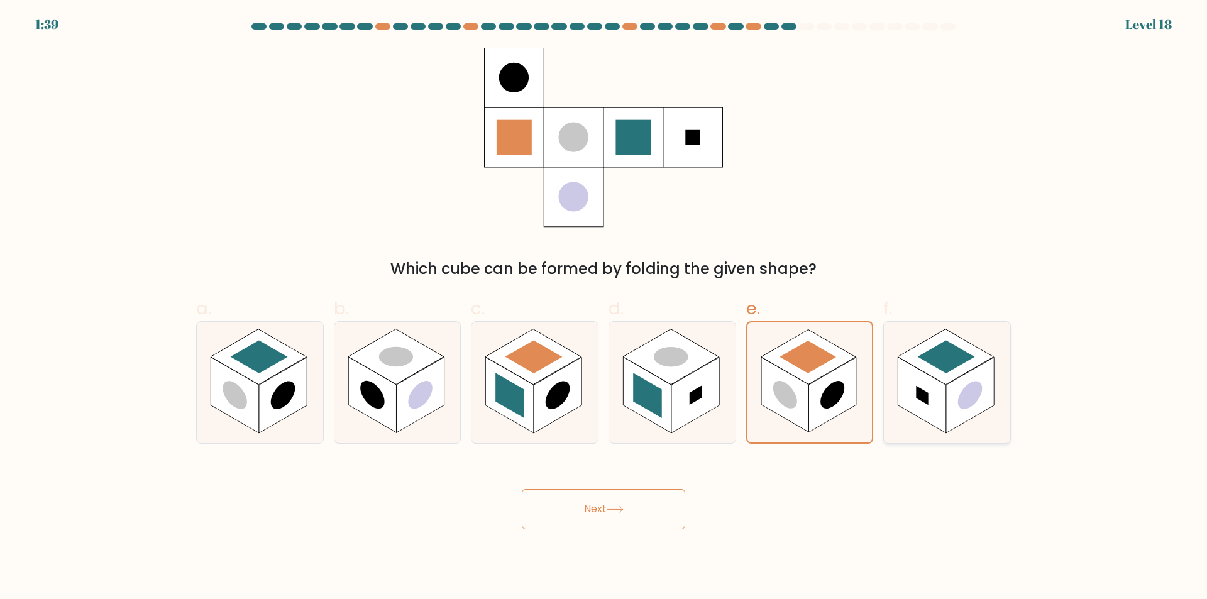
radio input "true"
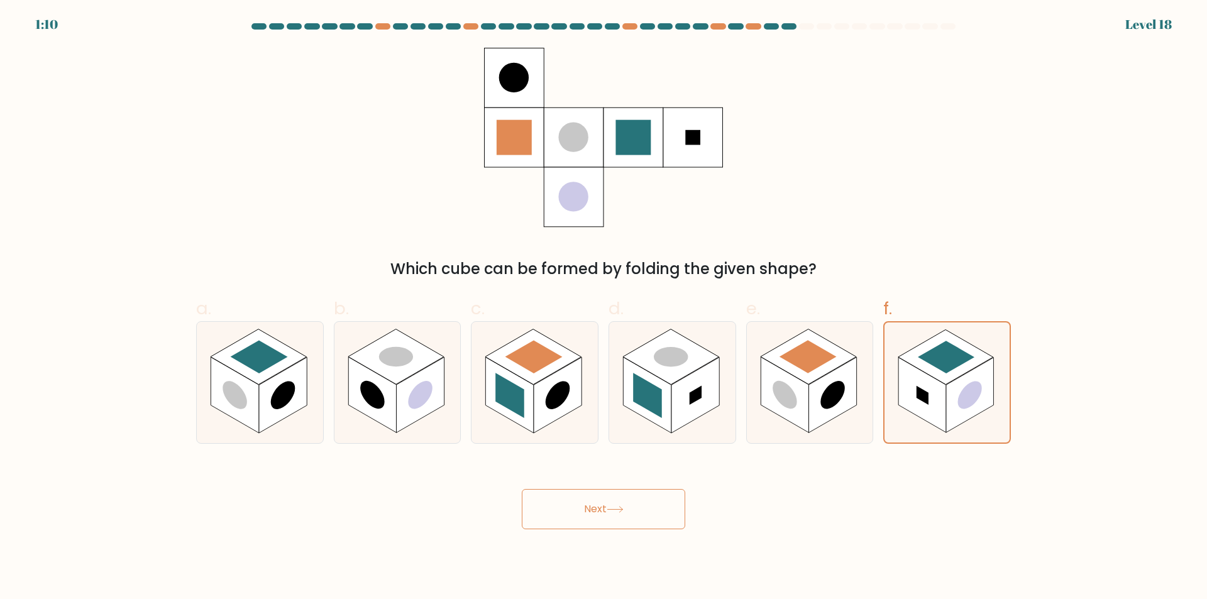
click at [650, 492] on button "Next" at bounding box center [603, 509] width 163 height 40
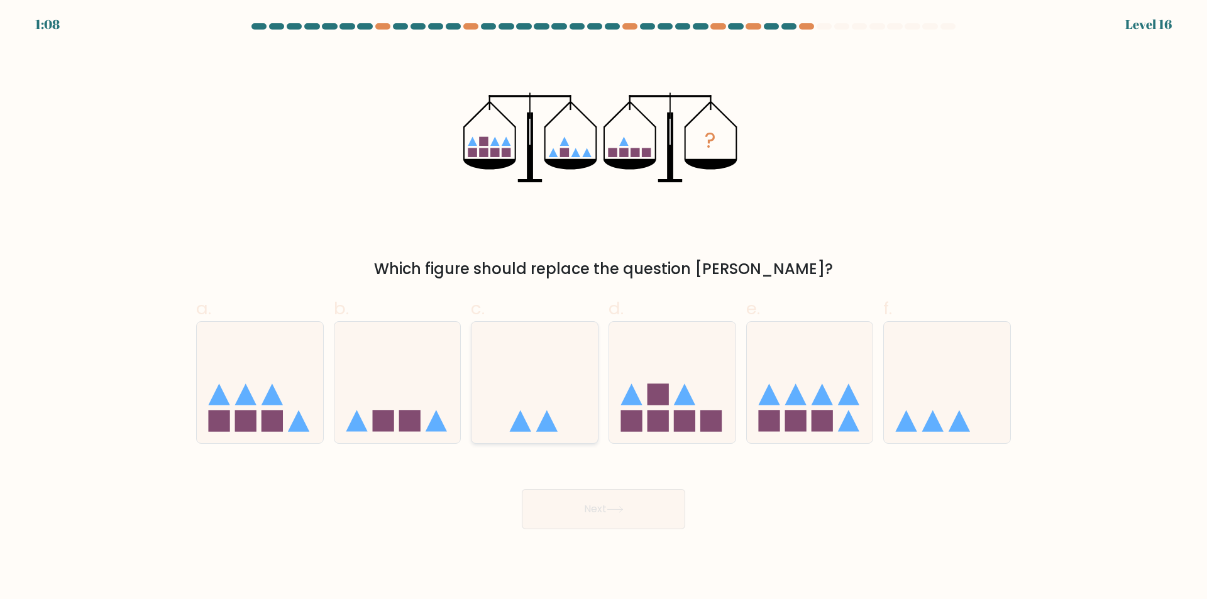
drag, startPoint x: 565, startPoint y: 365, endPoint x: 571, endPoint y: 390, distance: 25.3
click at [563, 367] on icon at bounding box center [535, 383] width 126 height 104
click at [604, 308] on input "c." at bounding box center [604, 304] width 1 height 8
radio input "true"
click at [682, 513] on button "Next" at bounding box center [603, 509] width 163 height 40
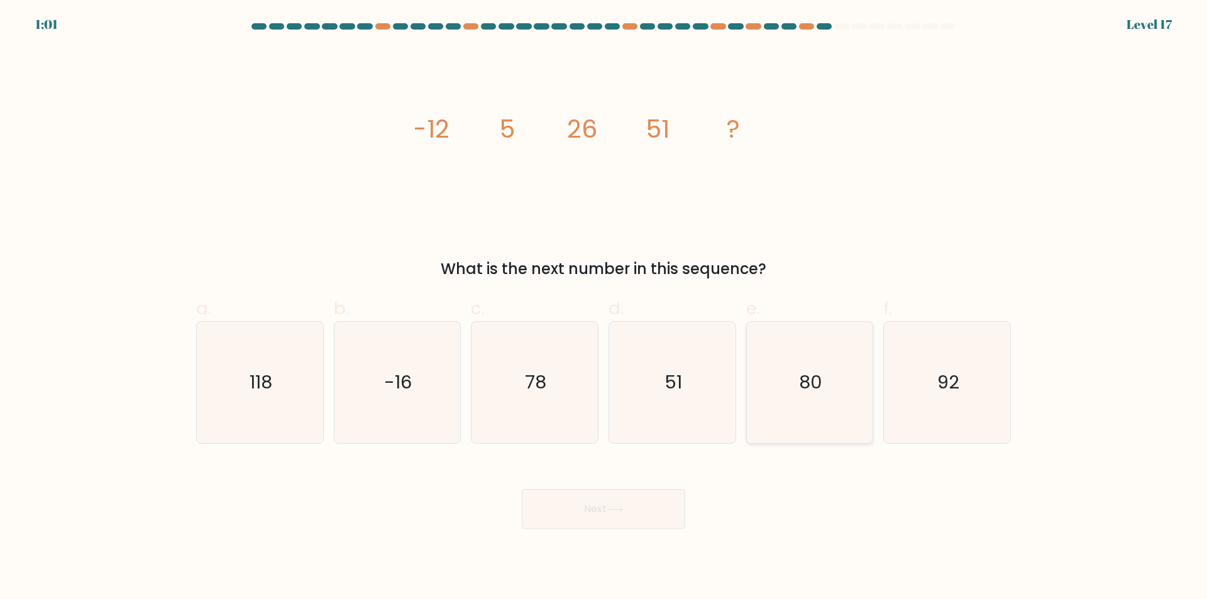
click at [794, 350] on icon "80" at bounding box center [809, 382] width 121 height 121
click at [604, 308] on input "e. 80" at bounding box center [604, 304] width 1 height 8
radio input "true"
click at [661, 499] on button "Next" at bounding box center [603, 509] width 163 height 40
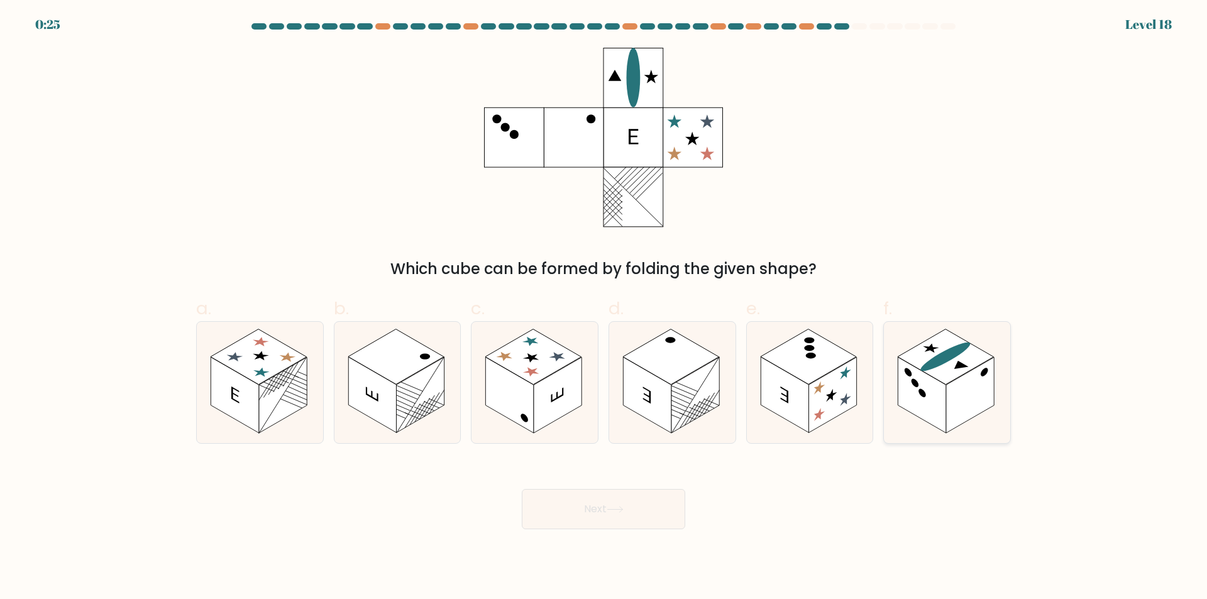
click at [934, 369] on rect at bounding box center [946, 357] width 96 height 55
click at [604, 308] on input "f." at bounding box center [604, 304] width 1 height 8
radio input "true"
click at [638, 503] on button "Next" at bounding box center [603, 509] width 163 height 40
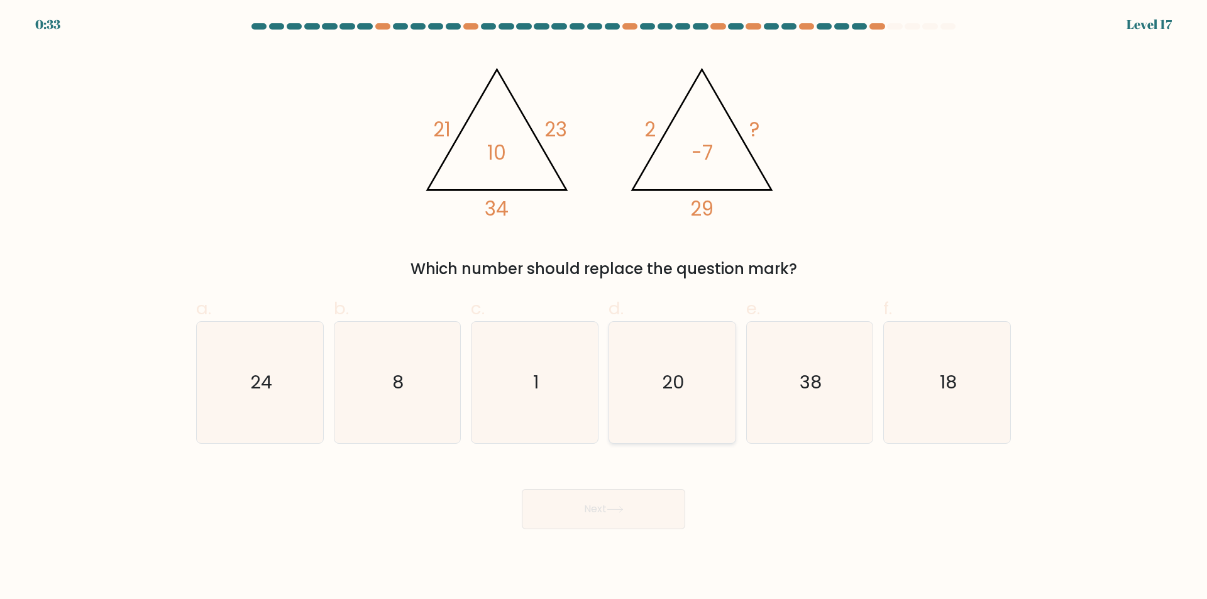
click at [667, 393] on text "20" at bounding box center [673, 382] width 23 height 25
click at [604, 308] on input "d. 20" at bounding box center [604, 304] width 1 height 8
radio input "true"
click at [652, 513] on button "Next" at bounding box center [603, 509] width 163 height 40
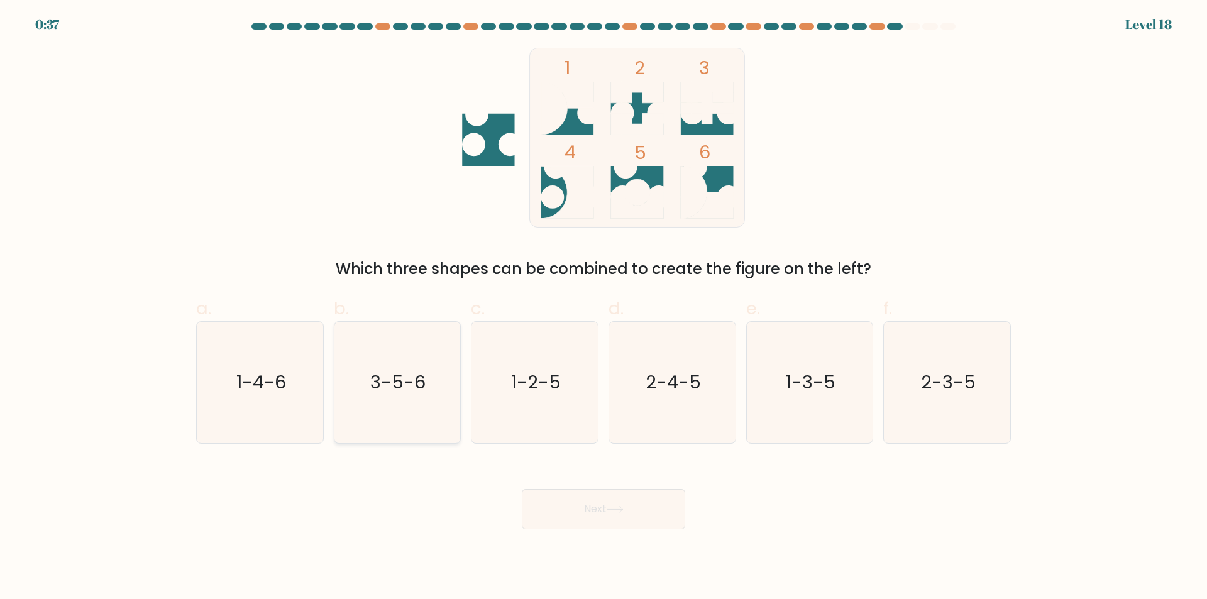
drag, startPoint x: 285, startPoint y: 353, endPoint x: 388, endPoint y: 438, distance: 134.0
click at [284, 353] on icon "1-4-6" at bounding box center [259, 382] width 121 height 121
click at [604, 308] on input "a. 1-4-6" at bounding box center [604, 304] width 1 height 8
radio input "true"
click at [646, 511] on button "Next" at bounding box center [603, 509] width 163 height 40
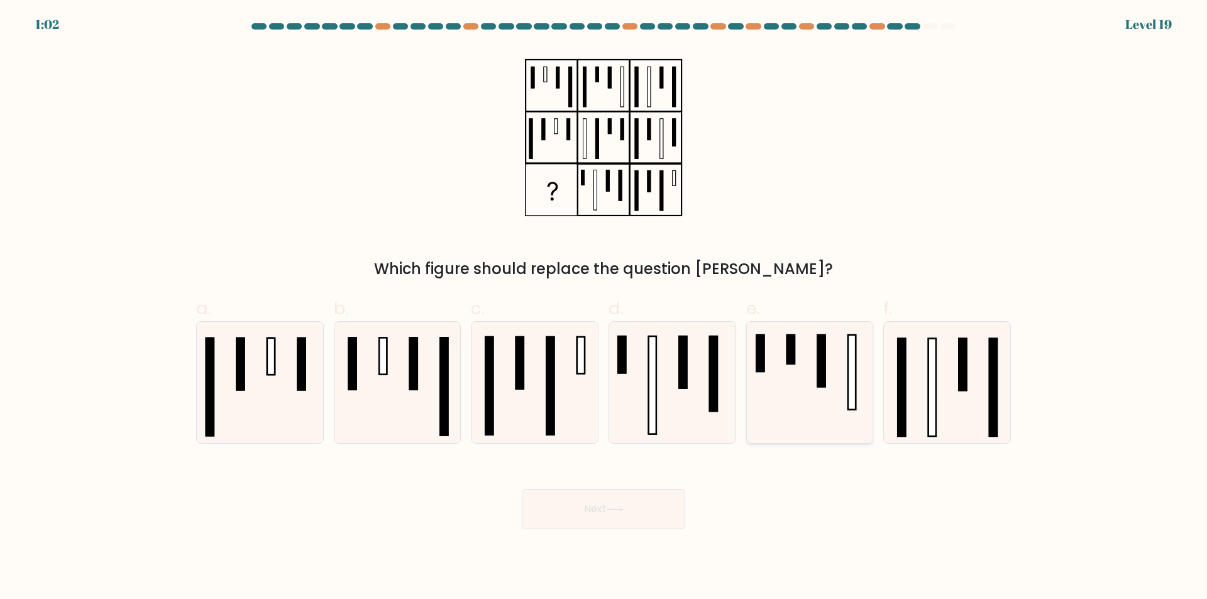
click at [835, 369] on icon at bounding box center [809, 382] width 121 height 121
click at [604, 308] on input "e." at bounding box center [604, 304] width 1 height 8
radio input "true"
click at [552, 392] on rect at bounding box center [550, 385] width 8 height 97
click at [604, 308] on input "c." at bounding box center [604, 304] width 1 height 8
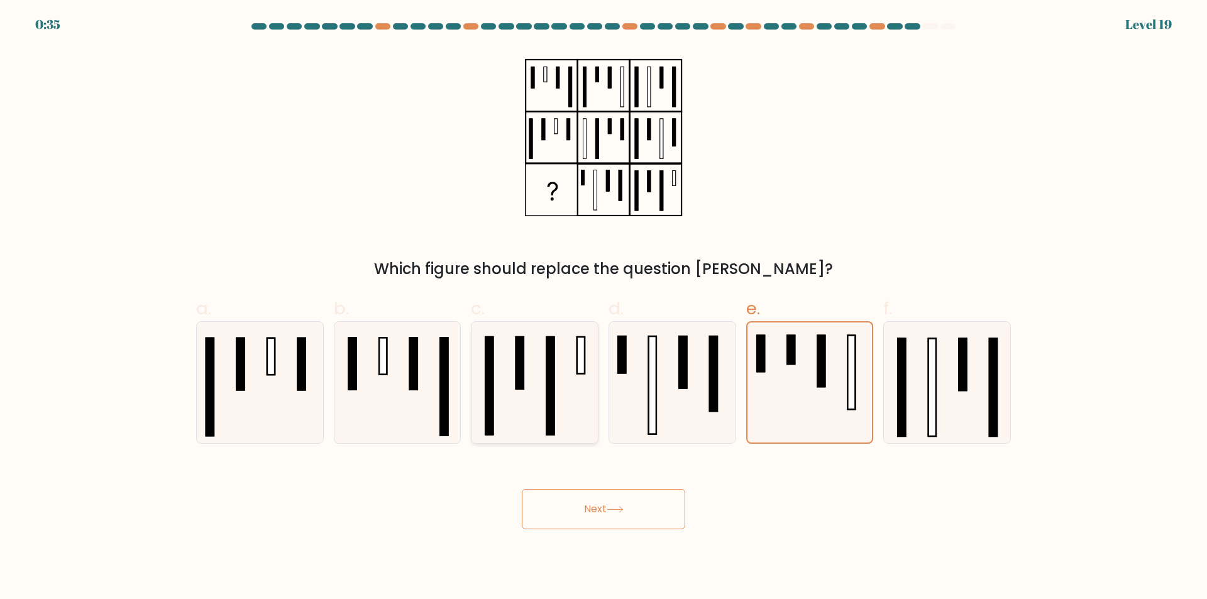
radio input "true"
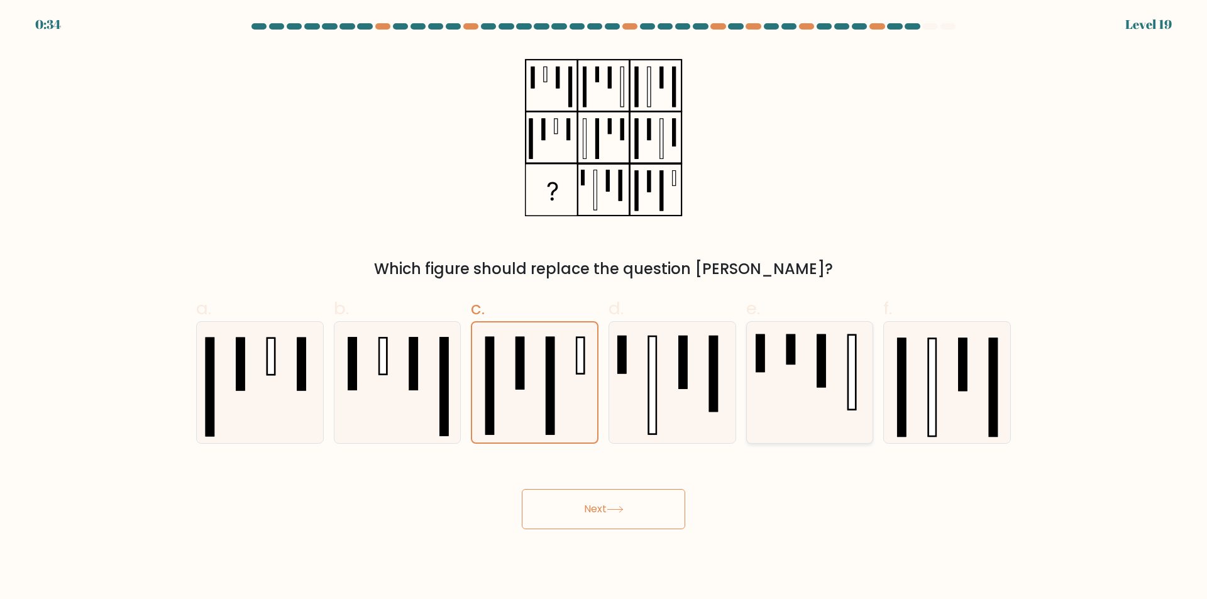
click at [819, 392] on icon at bounding box center [809, 382] width 121 height 121
click at [604, 308] on input "e." at bounding box center [604, 304] width 1 height 8
radio input "true"
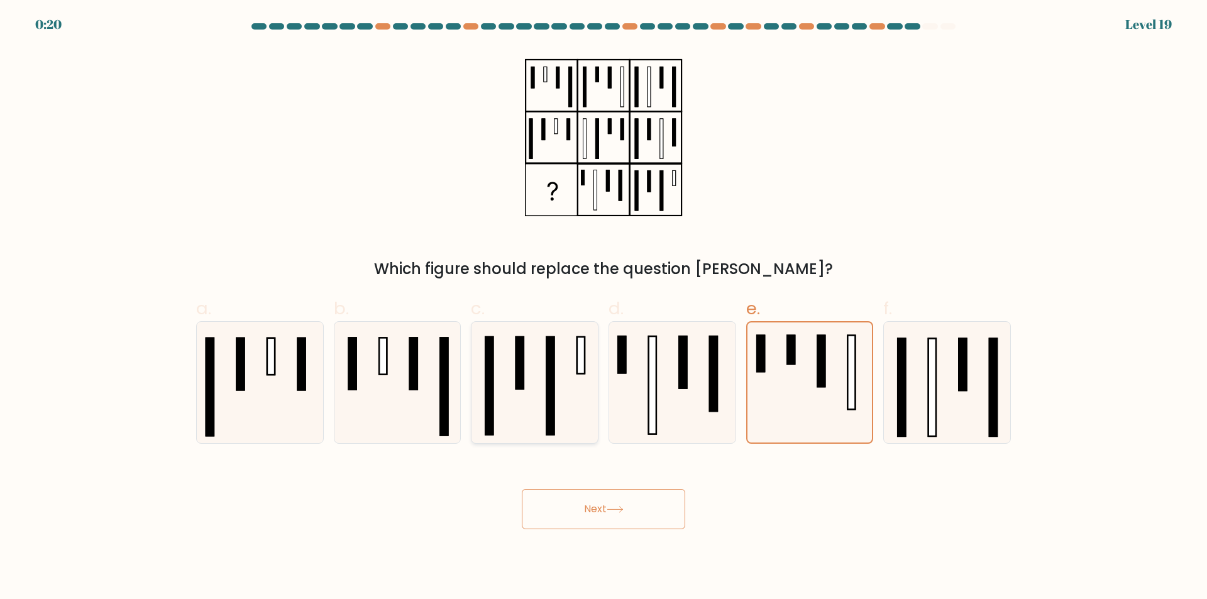
click at [558, 384] on icon at bounding box center [534, 382] width 121 height 121
click at [604, 308] on input "c." at bounding box center [604, 304] width 1 height 8
radio input "true"
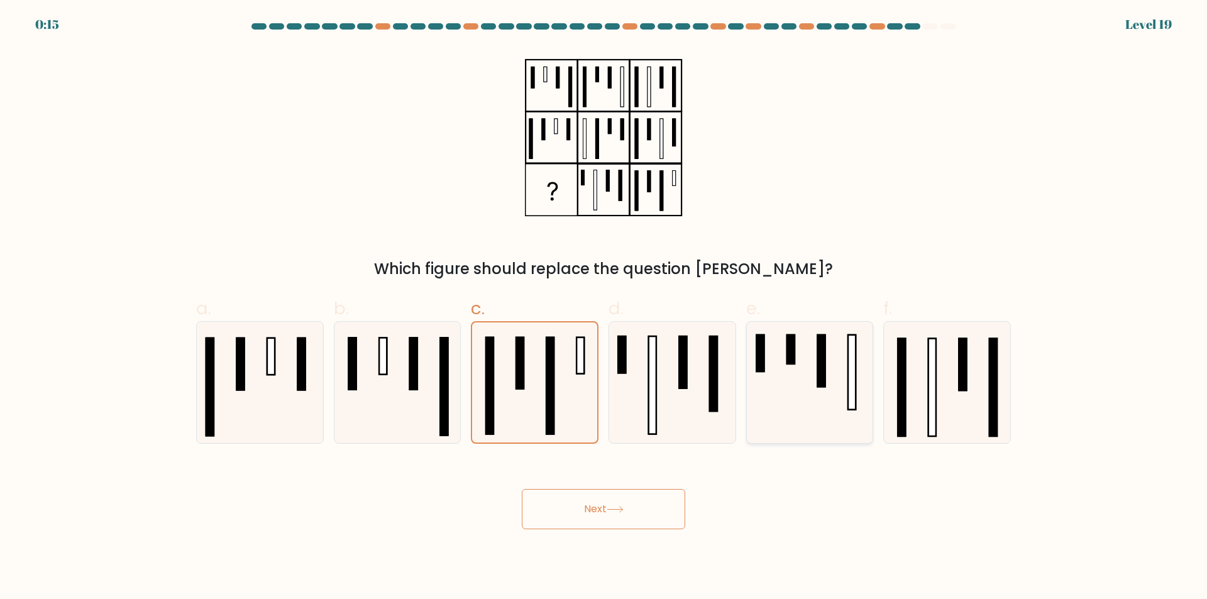
click at [777, 380] on icon at bounding box center [809, 382] width 121 height 121
click at [604, 308] on input "e." at bounding box center [604, 304] width 1 height 8
radio input "true"
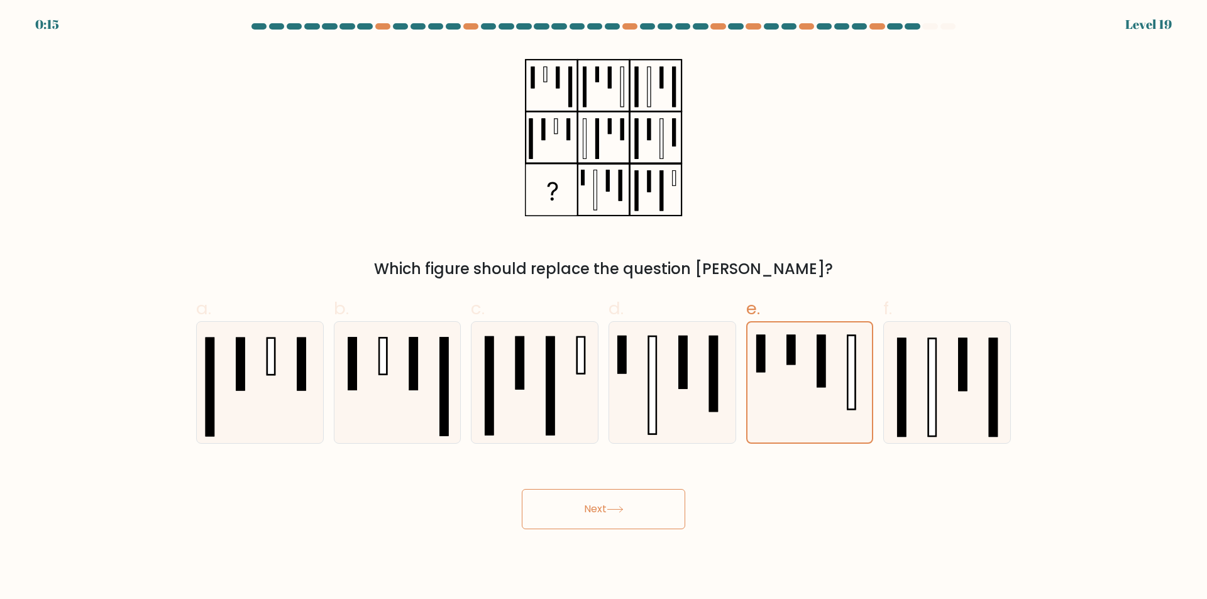
click at [663, 497] on button "Next" at bounding box center [603, 509] width 163 height 40
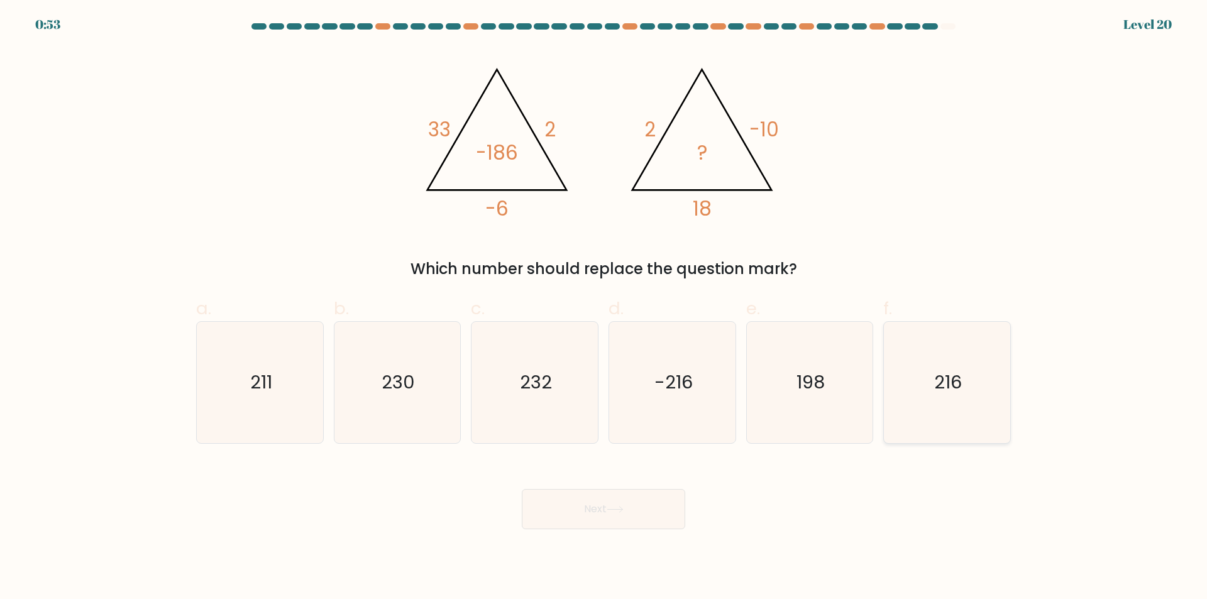
click at [936, 367] on icon "216" at bounding box center [947, 382] width 121 height 121
click at [604, 308] on input "f. 216" at bounding box center [604, 304] width 1 height 8
radio input "true"
click at [616, 516] on button "Next" at bounding box center [603, 509] width 163 height 40
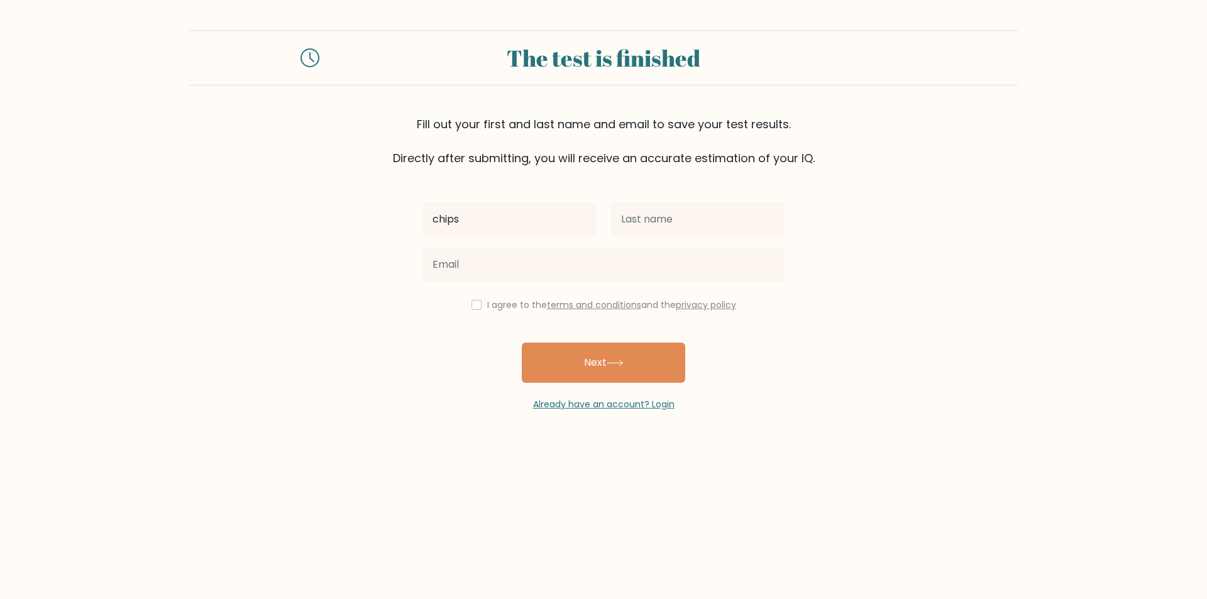
type input "chips"
click at [522, 343] on button "Next" at bounding box center [603, 363] width 163 height 40
type input "[PERSON_NAME]"
click at [522, 343] on button "Next" at bounding box center [603, 363] width 163 height 40
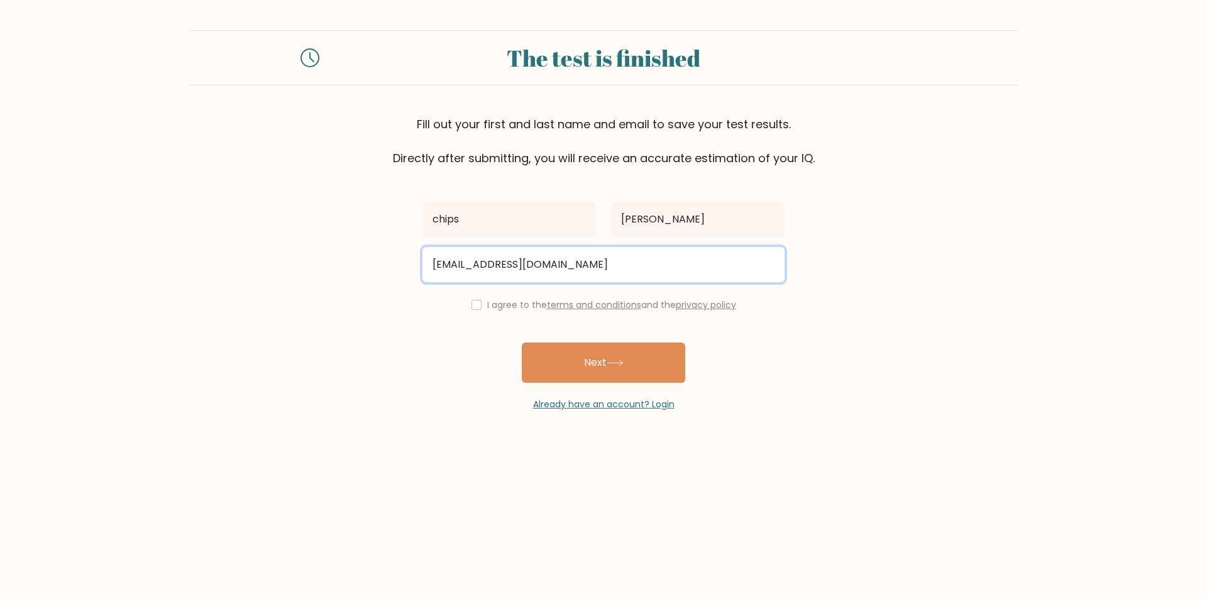
type input "chips54@microsoft.com"
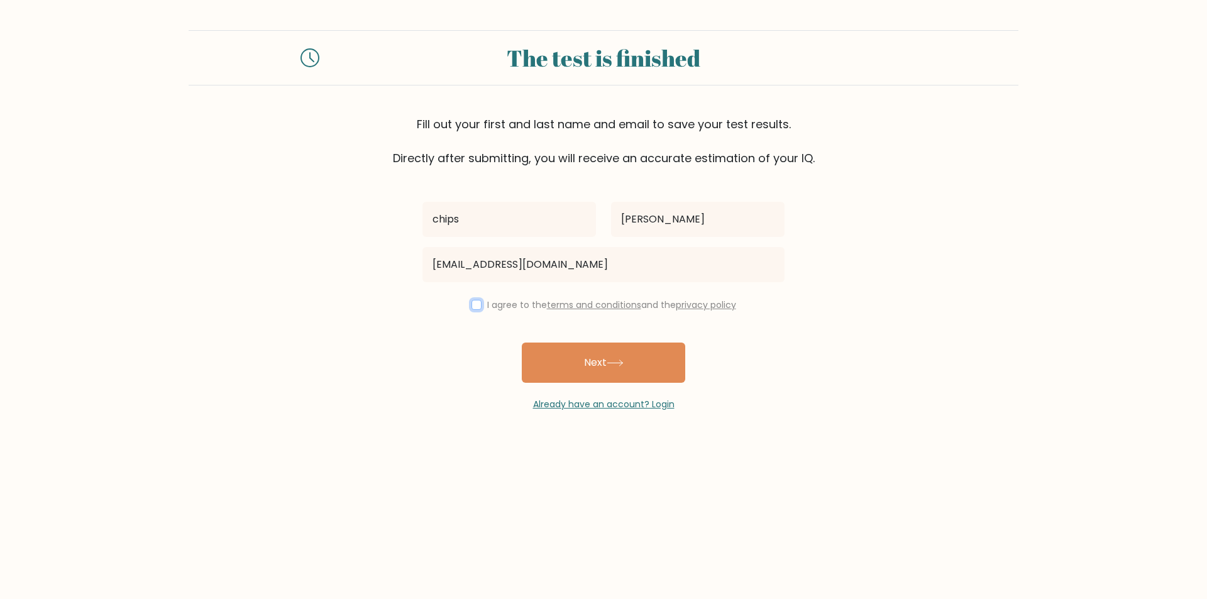
click at [472, 303] on input "checkbox" at bounding box center [477, 305] width 10 height 10
checkbox input "true"
click at [618, 357] on button "Next" at bounding box center [603, 363] width 163 height 40
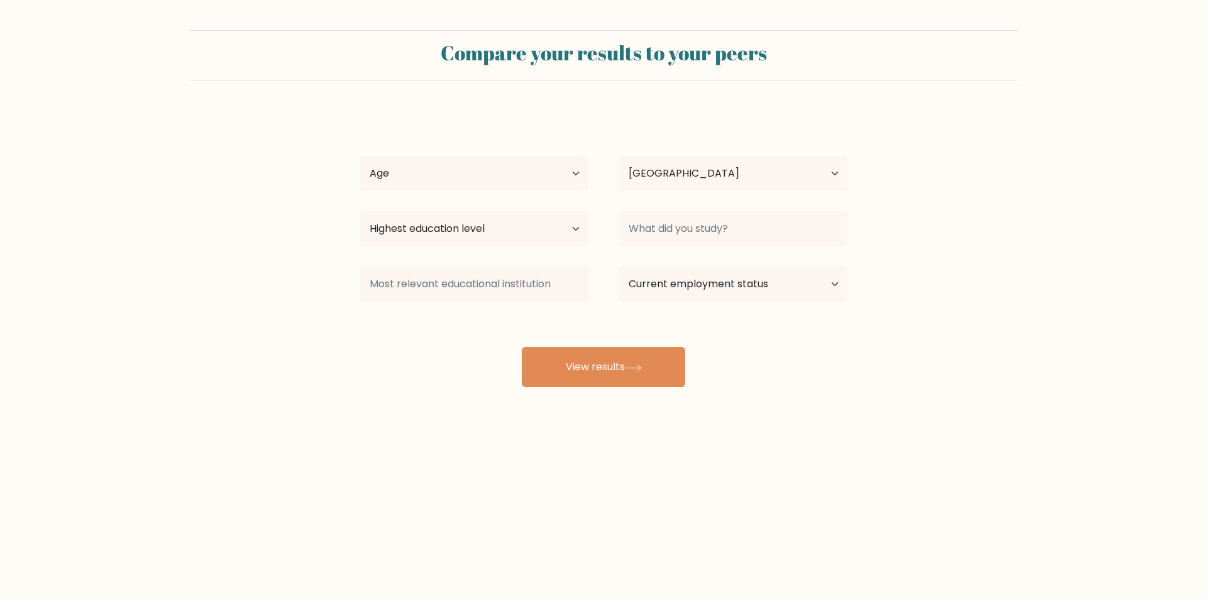
select select "GB"
click at [556, 171] on select "Age Under 18 years old 18-24 years old 25-34 years old 35-44 years old 45-54 ye…" at bounding box center [474, 173] width 229 height 35
click at [766, 169] on select "Country Afghanistan Albania Algeria American Samoa Andorra Angola Anguilla Anta…" at bounding box center [733, 173] width 229 height 35
click at [573, 231] on select "Highest education level No schooling Primary Lower Secondary Upper Secondary Oc…" at bounding box center [474, 228] width 229 height 35
select select "occupation_specific"
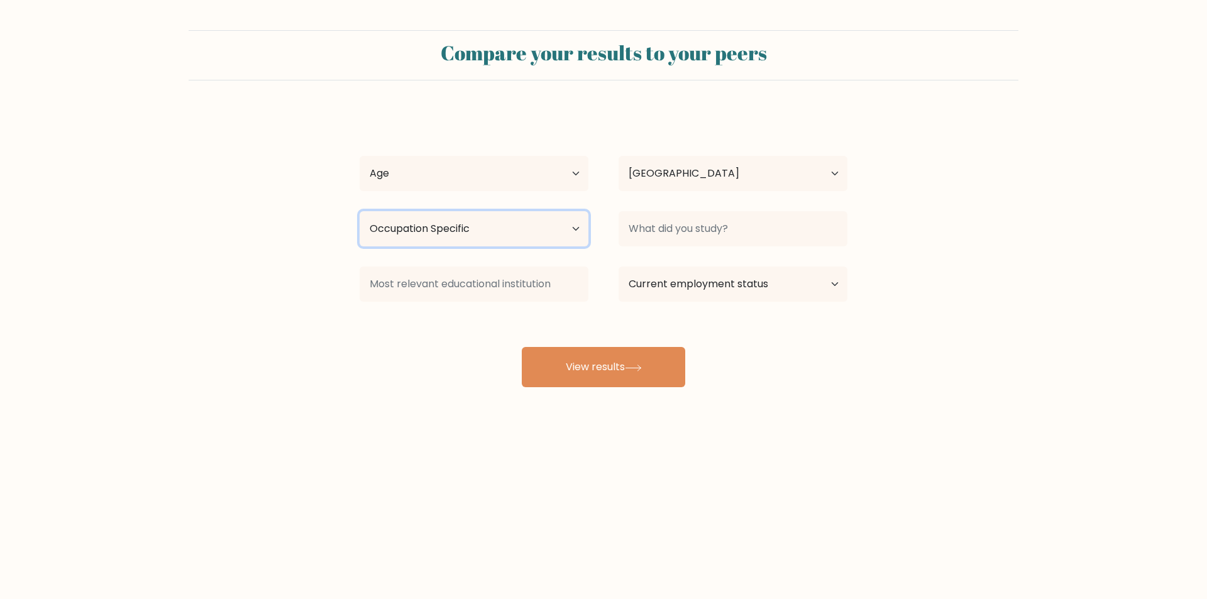
click at [360, 211] on select "Highest education level No schooling Primary Lower Secondary Upper Secondary Oc…" at bounding box center [474, 228] width 229 height 35
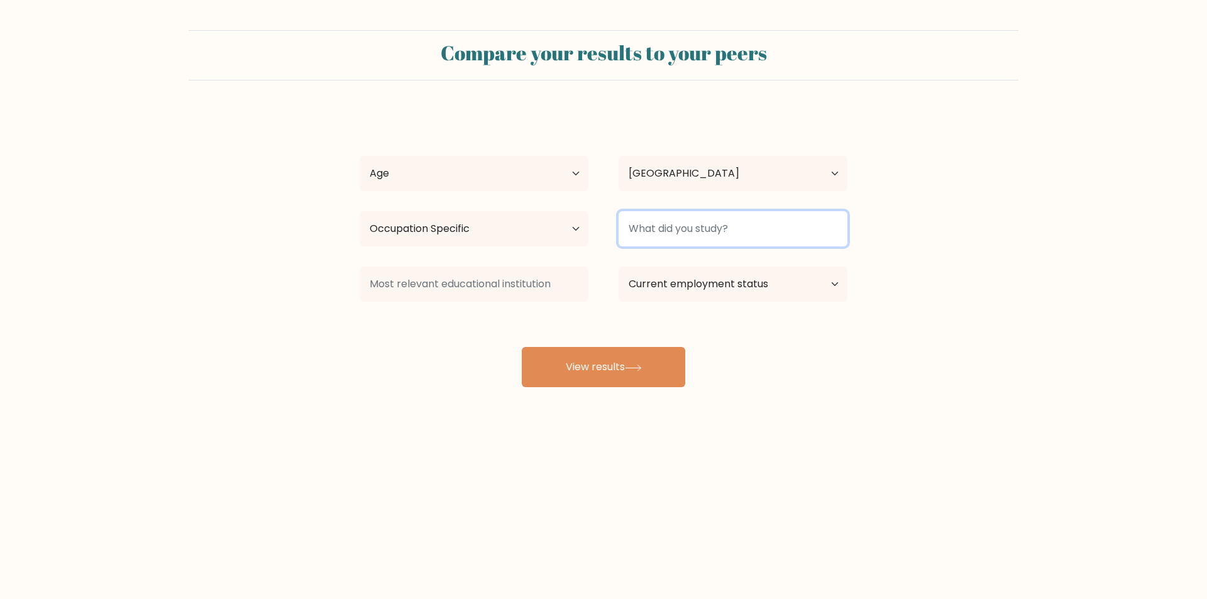
click at [714, 229] on input at bounding box center [733, 228] width 229 height 35
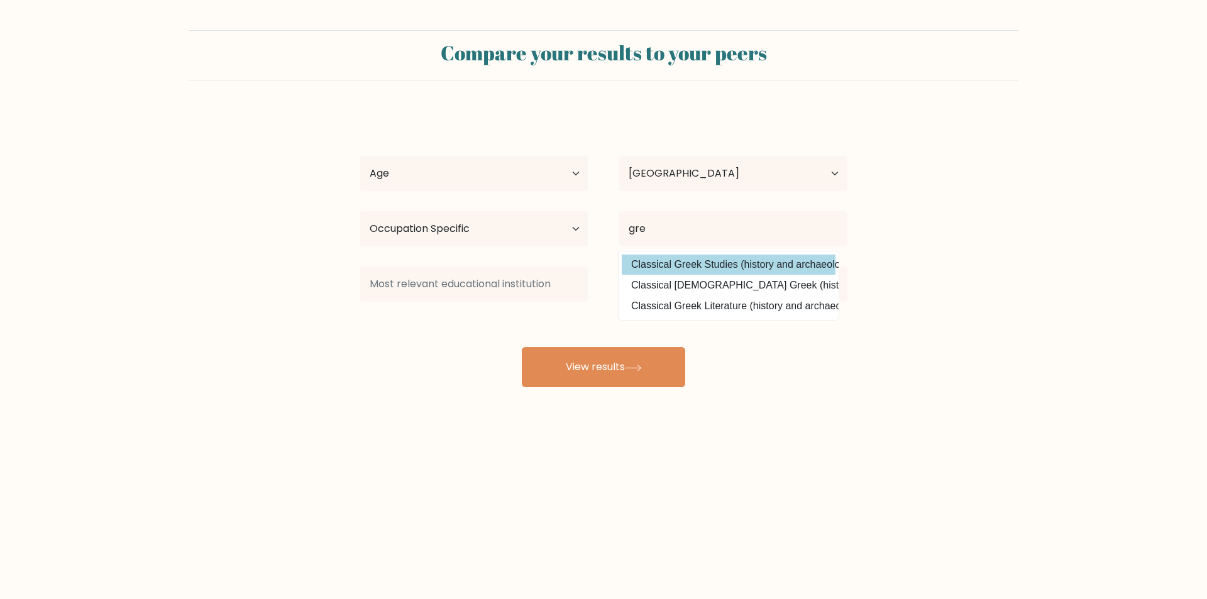
click at [743, 260] on option "Classical Greek Studies (history and archaeology)" at bounding box center [729, 265] width 214 height 20
type input "Classical Greek Studies"
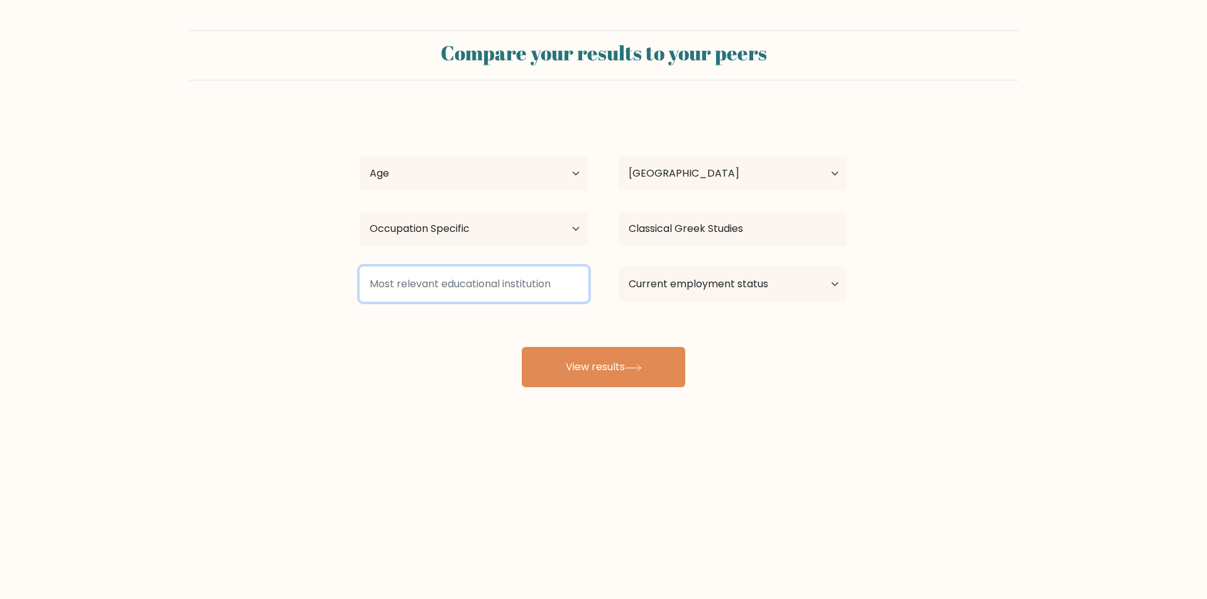
click at [501, 294] on input at bounding box center [474, 284] width 229 height 35
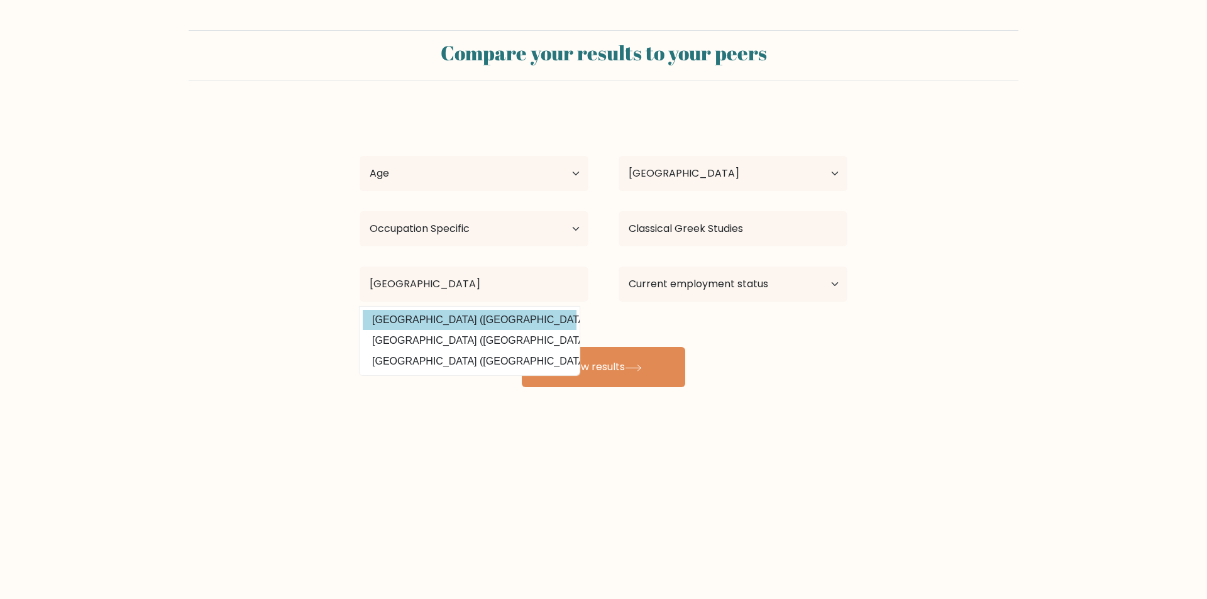
click at [516, 315] on option "University of Worcester (United Kingdom)" at bounding box center [470, 320] width 214 height 20
type input "University of Worcester"
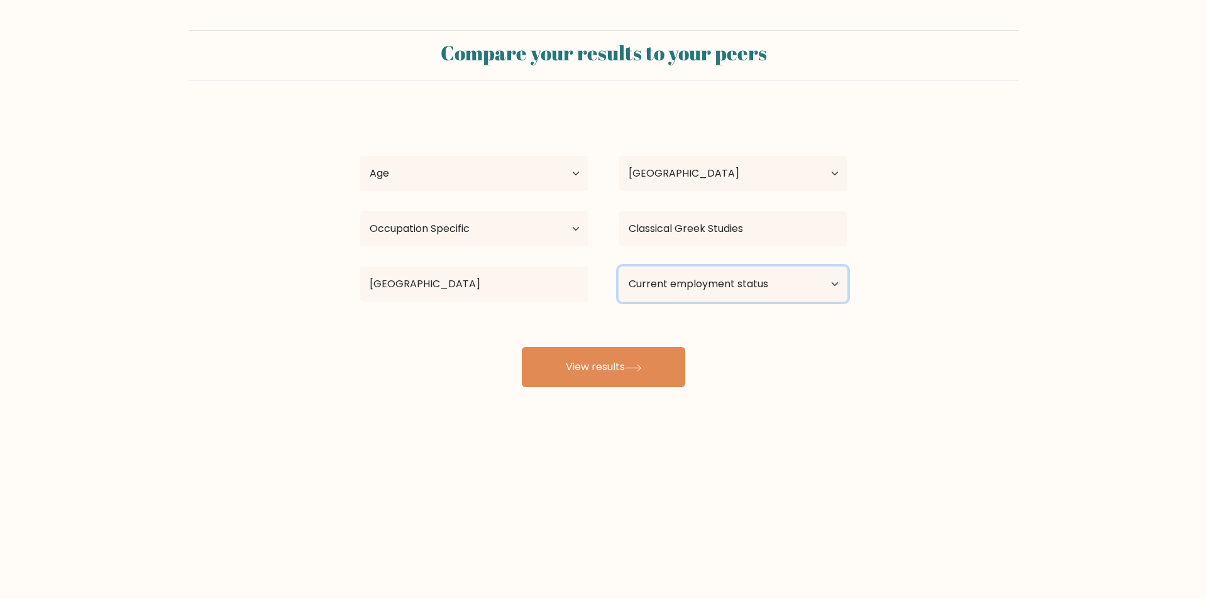
click at [823, 278] on select "Current employment status Employed Student Retired Other / prefer not to answer" at bounding box center [733, 284] width 229 height 35
select select "other"
click at [619, 267] on select "Current employment status Employed Student Retired Other / prefer not to answer" at bounding box center [733, 284] width 229 height 35
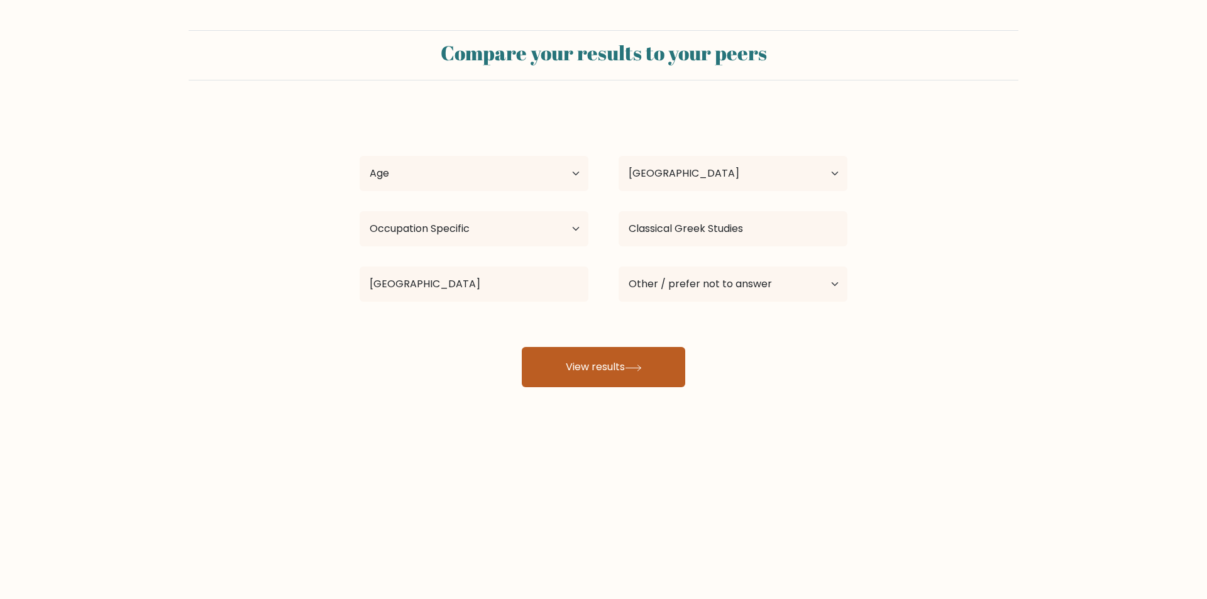
click at [638, 367] on icon at bounding box center [633, 368] width 17 height 7
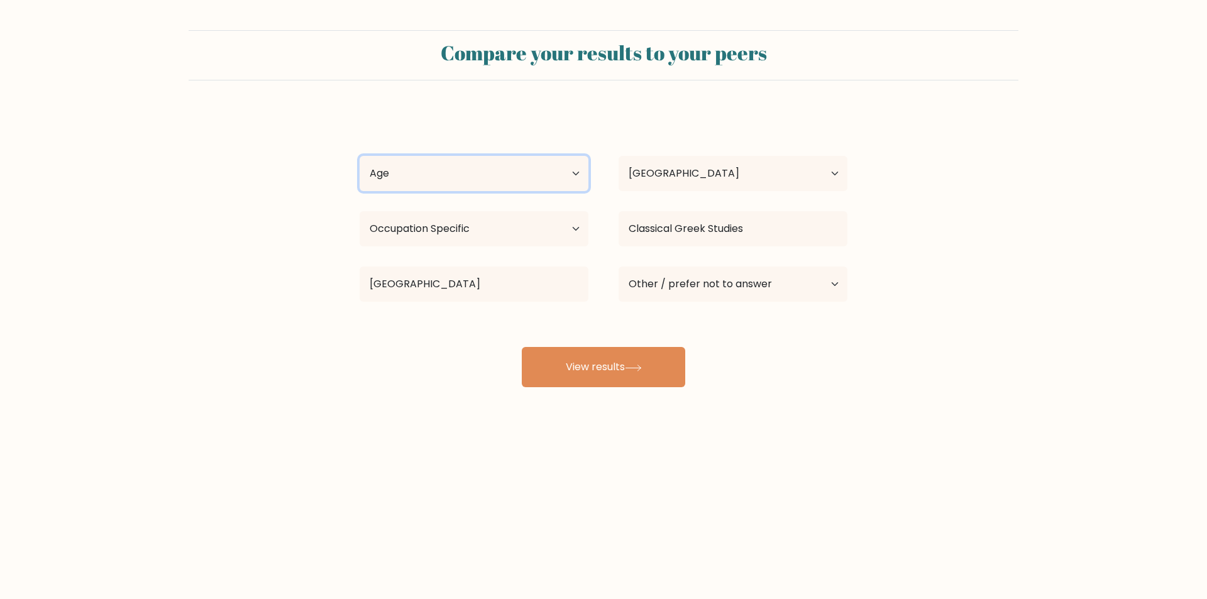
click at [574, 176] on select "Age Under 18 years old 18-24 years old 25-34 years old 35-44 years old 45-54 ye…" at bounding box center [474, 173] width 229 height 35
select select "45_54"
click at [360, 156] on select "Age Under 18 years old 18-24 years old 25-34 years old 35-44 years old 45-54 ye…" at bounding box center [474, 173] width 229 height 35
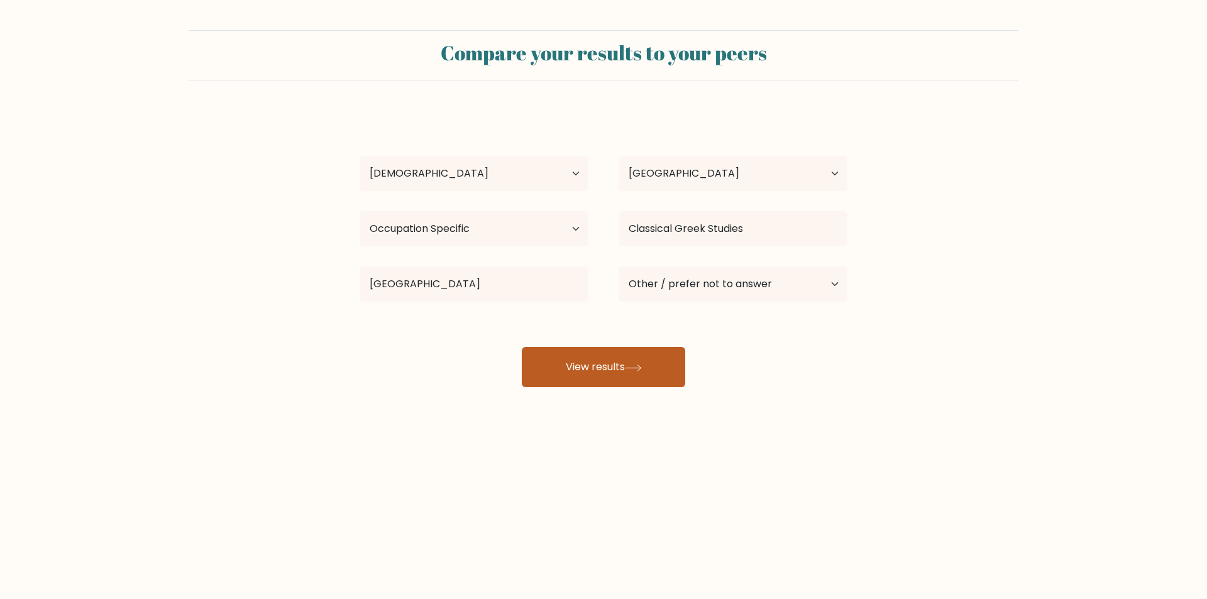
click at [629, 367] on icon at bounding box center [633, 368] width 17 height 7
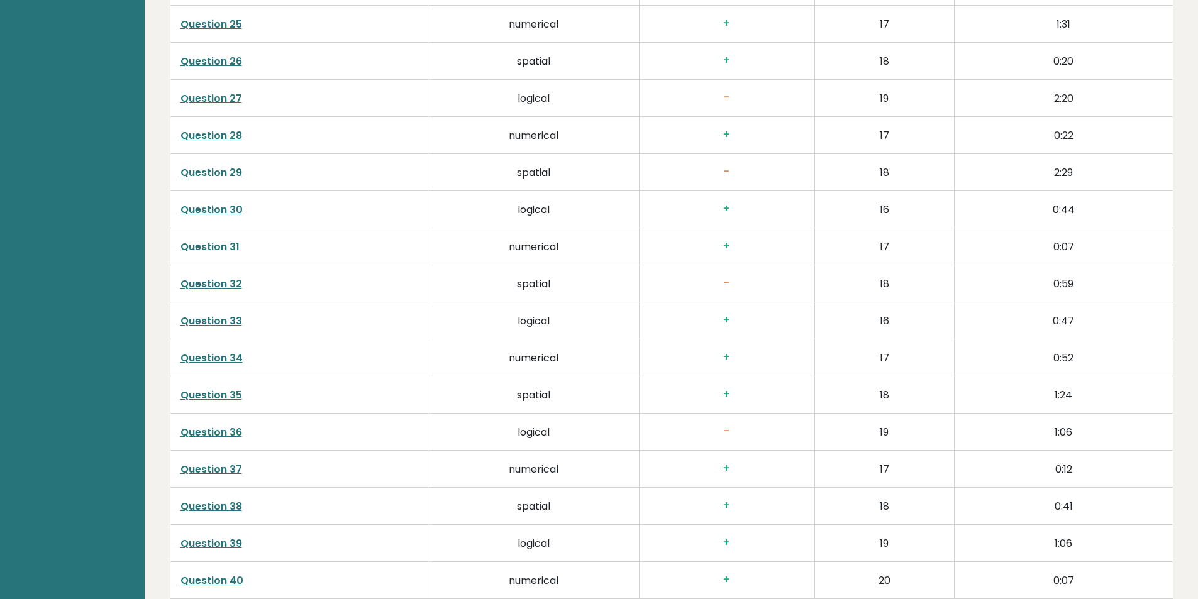
scroll to position [3233, 0]
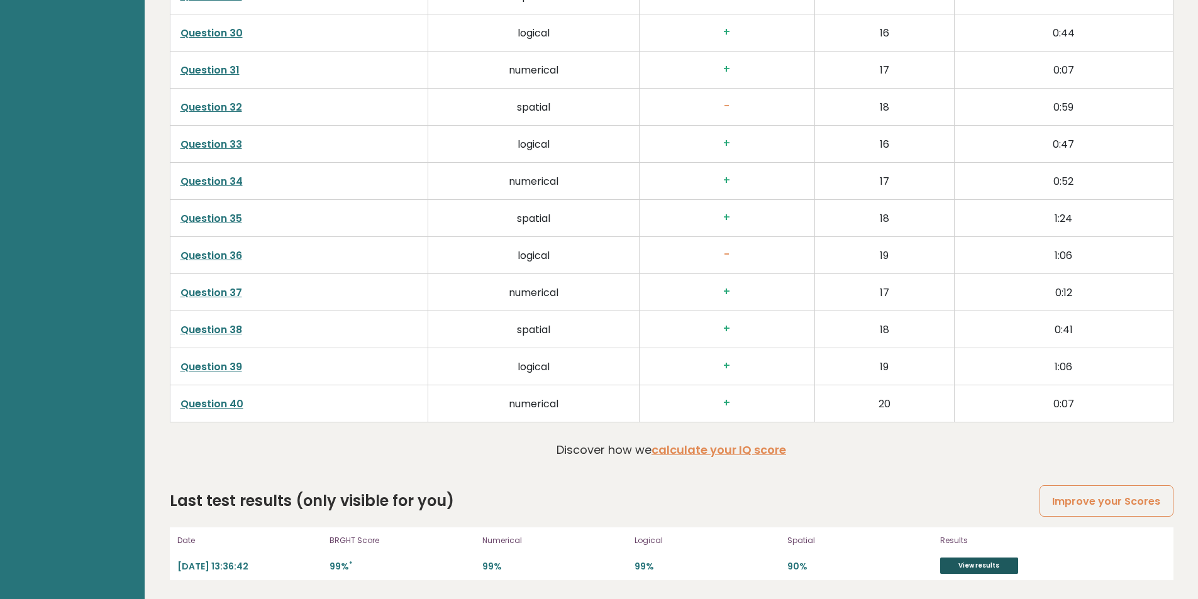
click at [977, 565] on link "View results" at bounding box center [979, 566] width 78 height 16
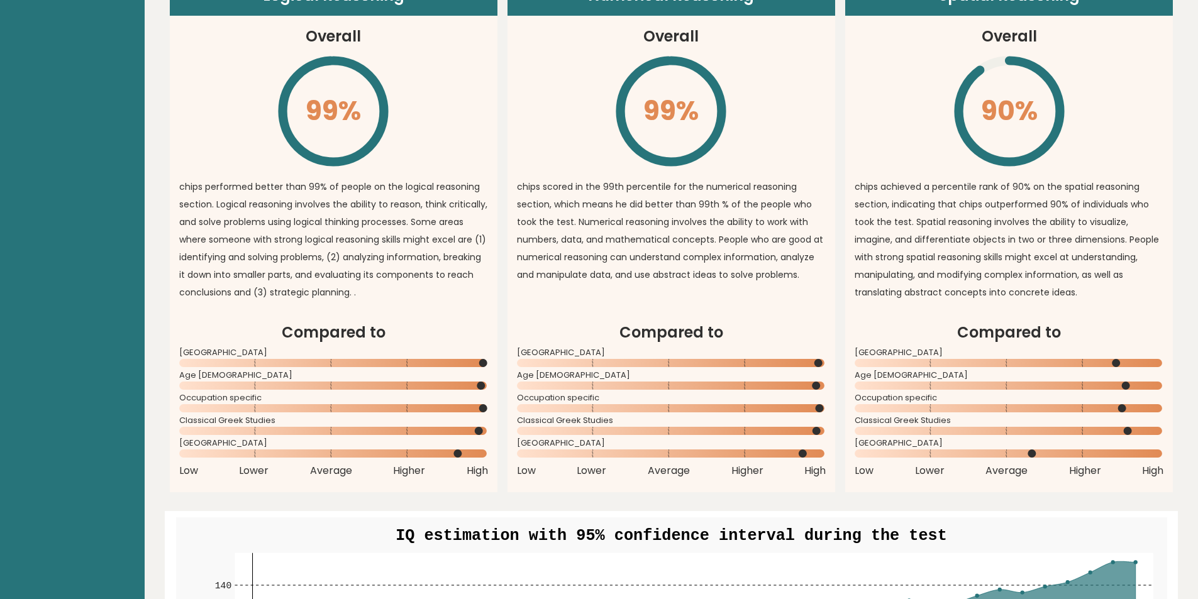
scroll to position [0, 0]
